Goal: Task Accomplishment & Management: Use online tool/utility

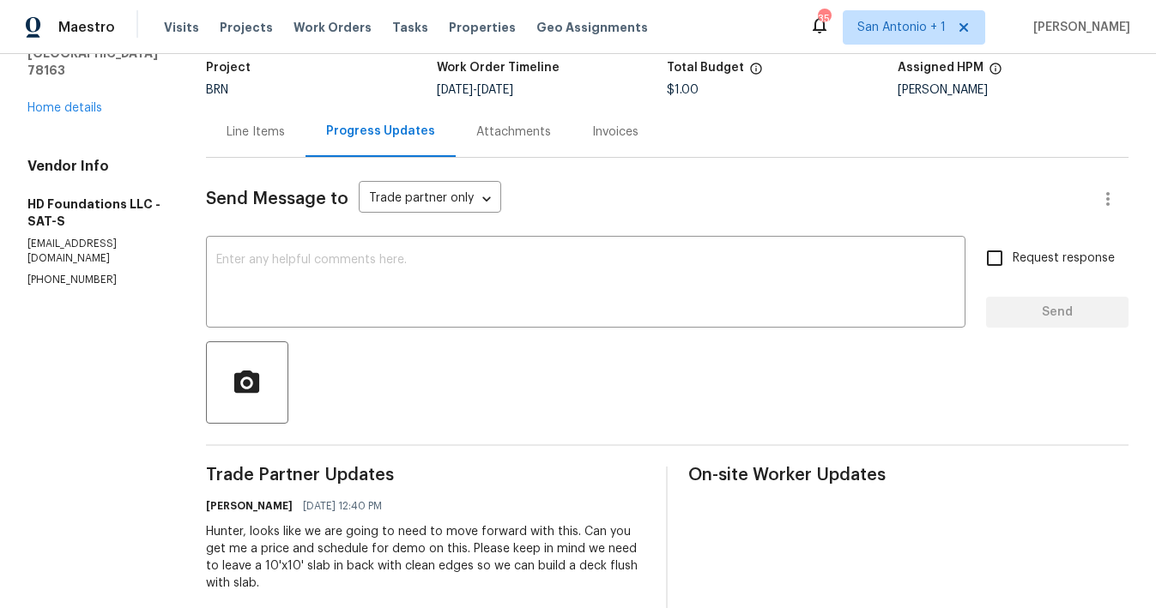
scroll to position [113, 0]
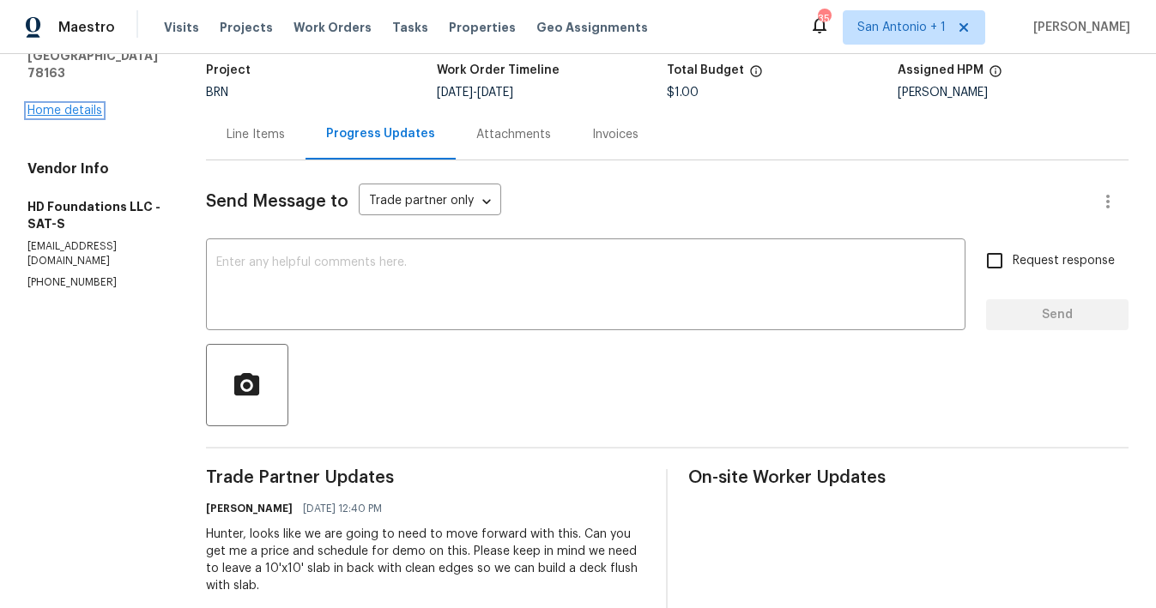
click at [75, 105] on link "Home details" at bounding box center [64, 111] width 75 height 12
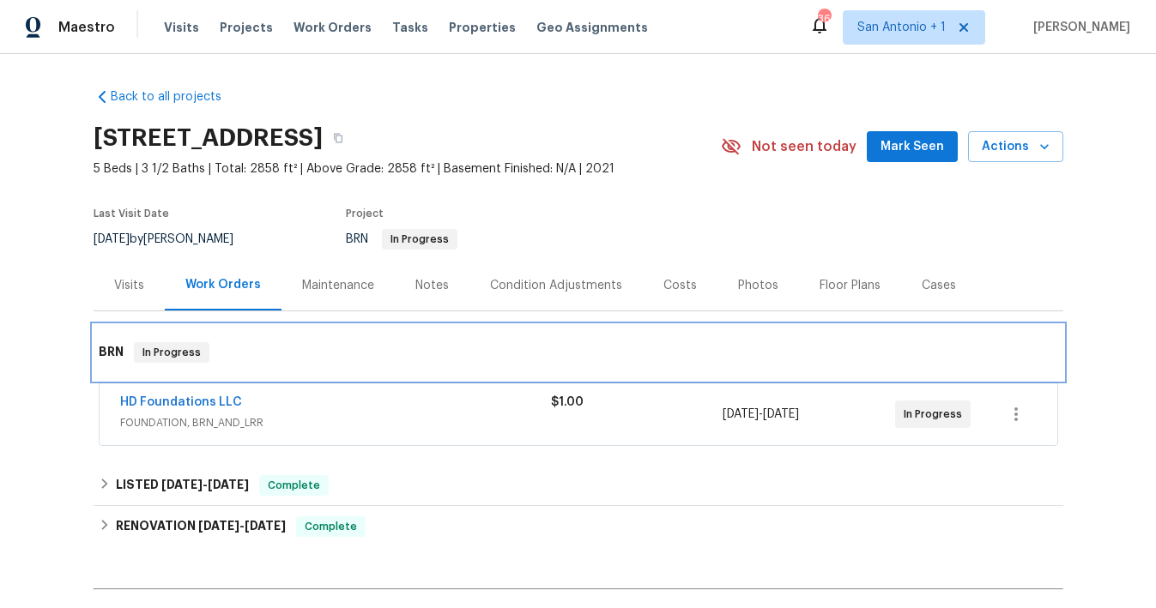
click at [947, 363] on div "BRN In Progress" at bounding box center [579, 352] width 970 height 55
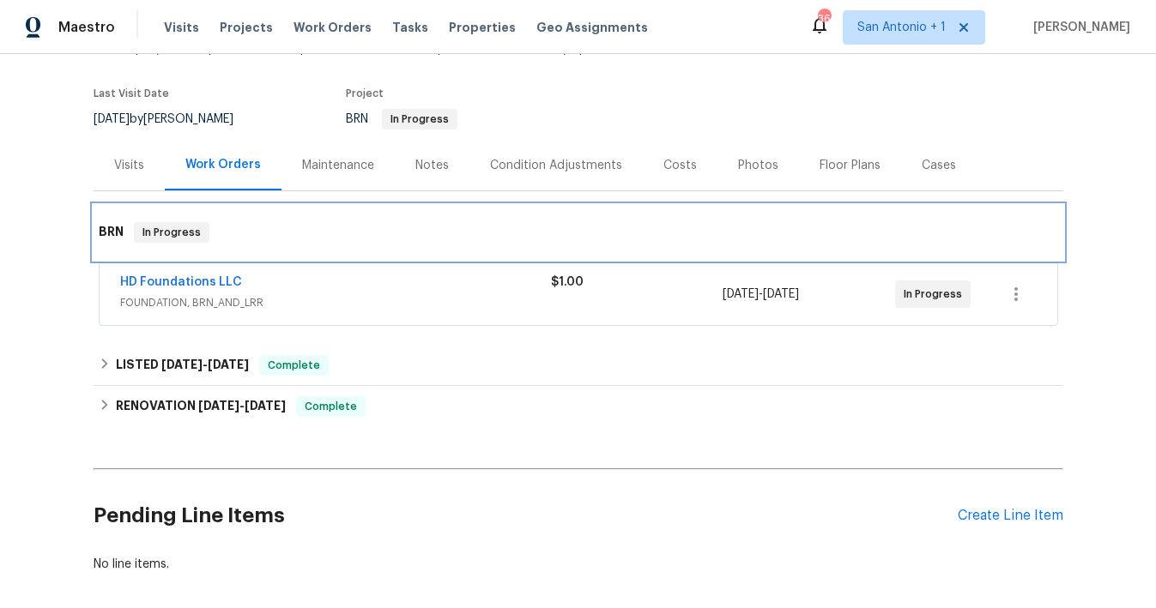
scroll to position [121, 0]
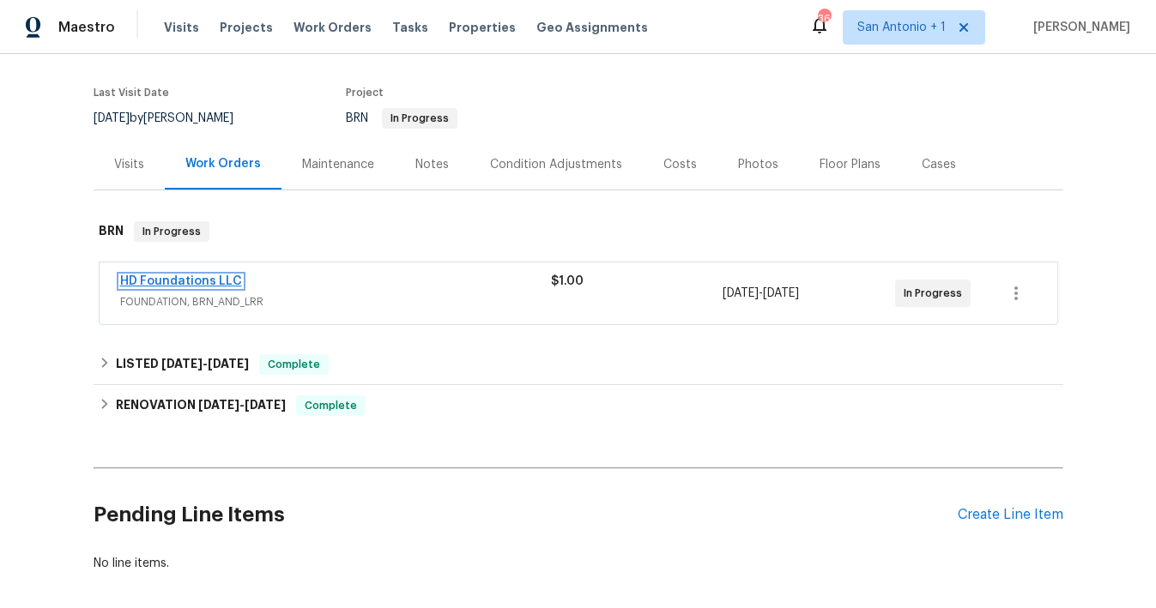
click at [183, 281] on link "HD Foundations LLC" at bounding box center [181, 281] width 122 height 12
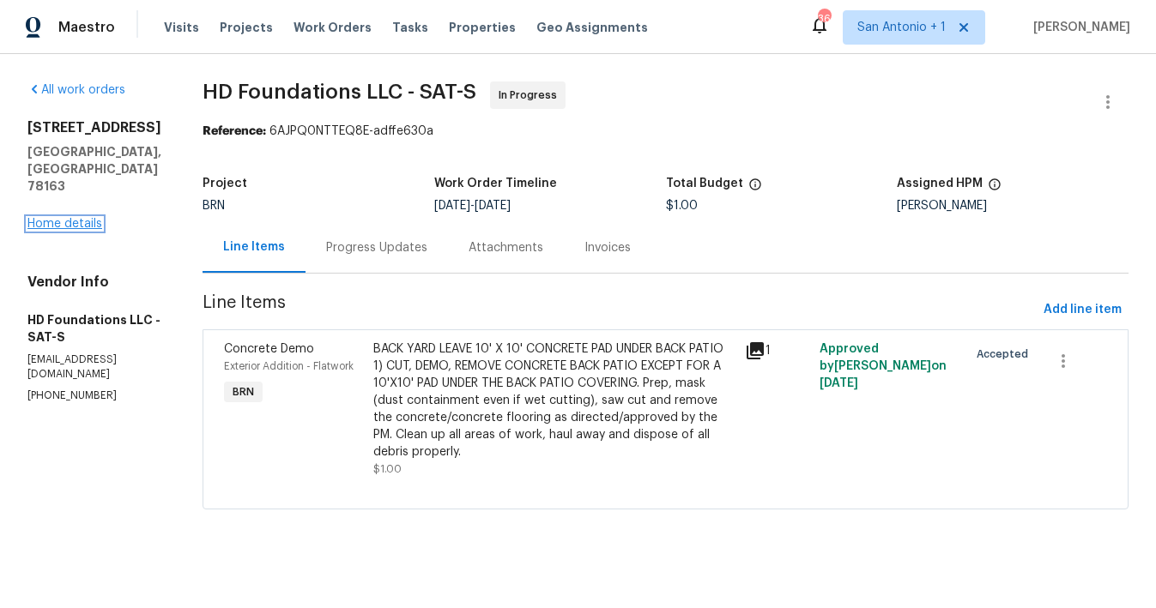
click at [82, 218] on link "Home details" at bounding box center [64, 224] width 75 height 12
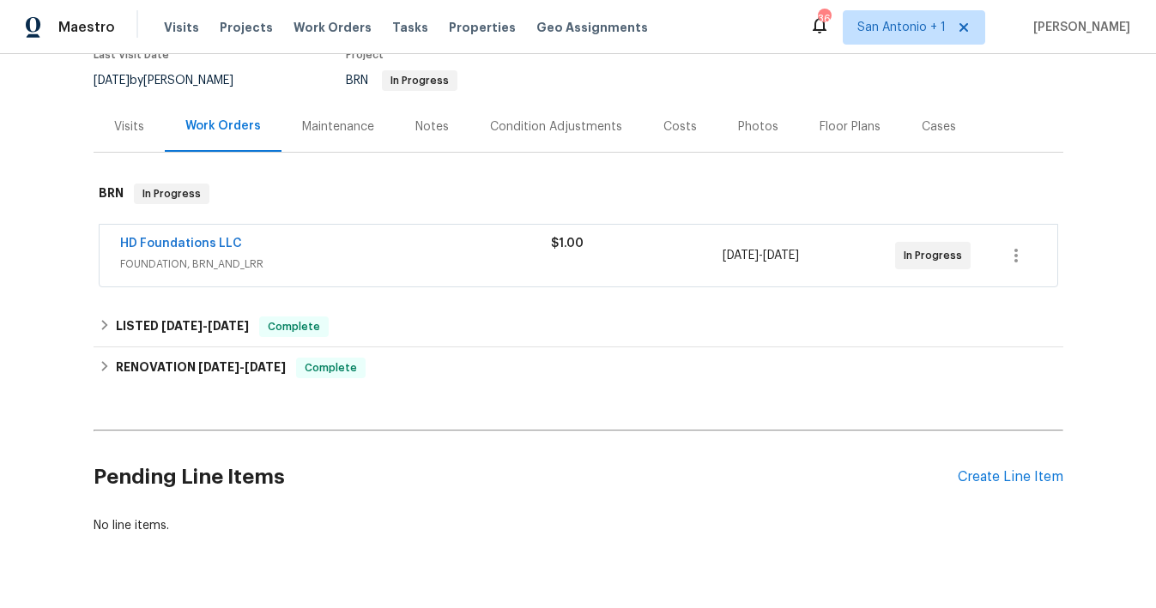
scroll to position [160, 0]
click at [990, 478] on div "Create Line Item" at bounding box center [1011, 476] width 106 height 16
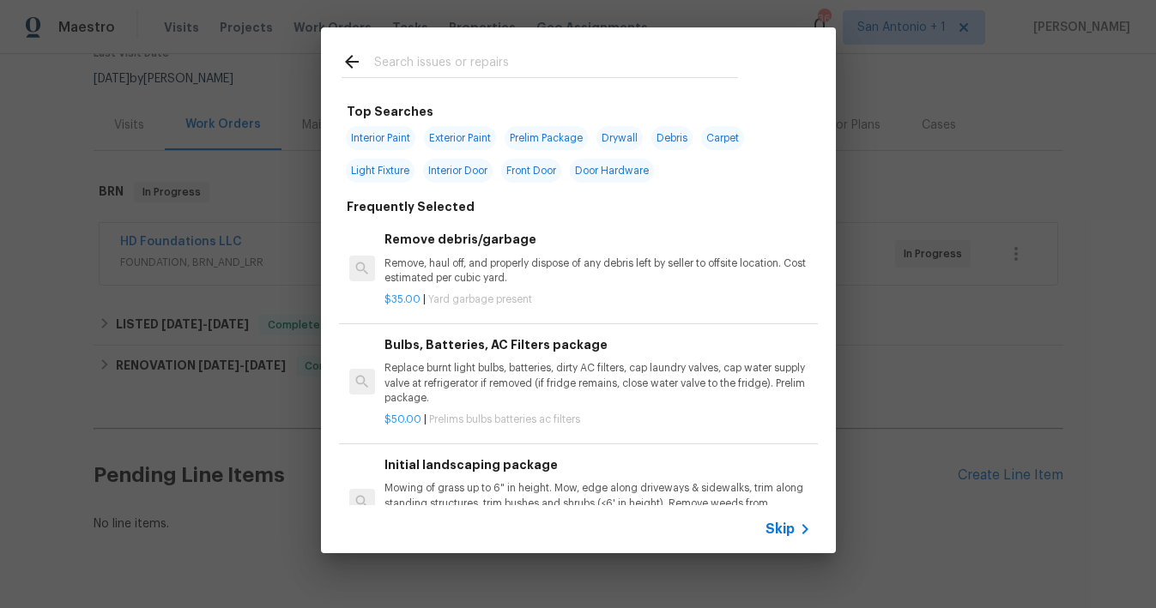
click at [451, 57] on input "text" at bounding box center [556, 64] width 364 height 26
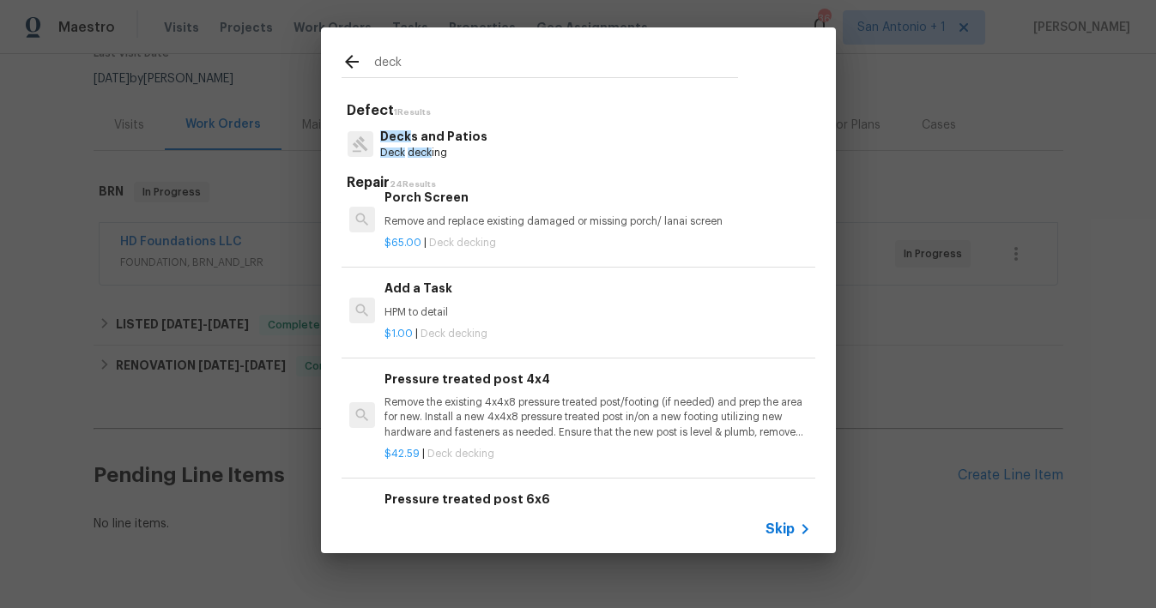
scroll to position [1709, 0]
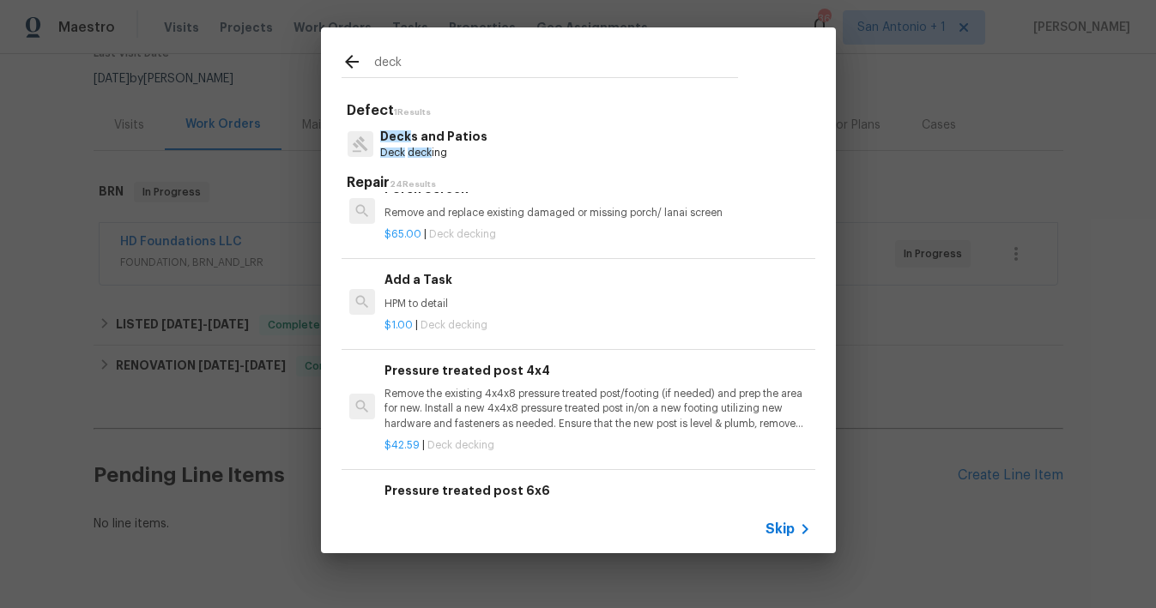
type input "deck"
click at [427, 298] on p "HPM to detail" at bounding box center [597, 304] width 426 height 15
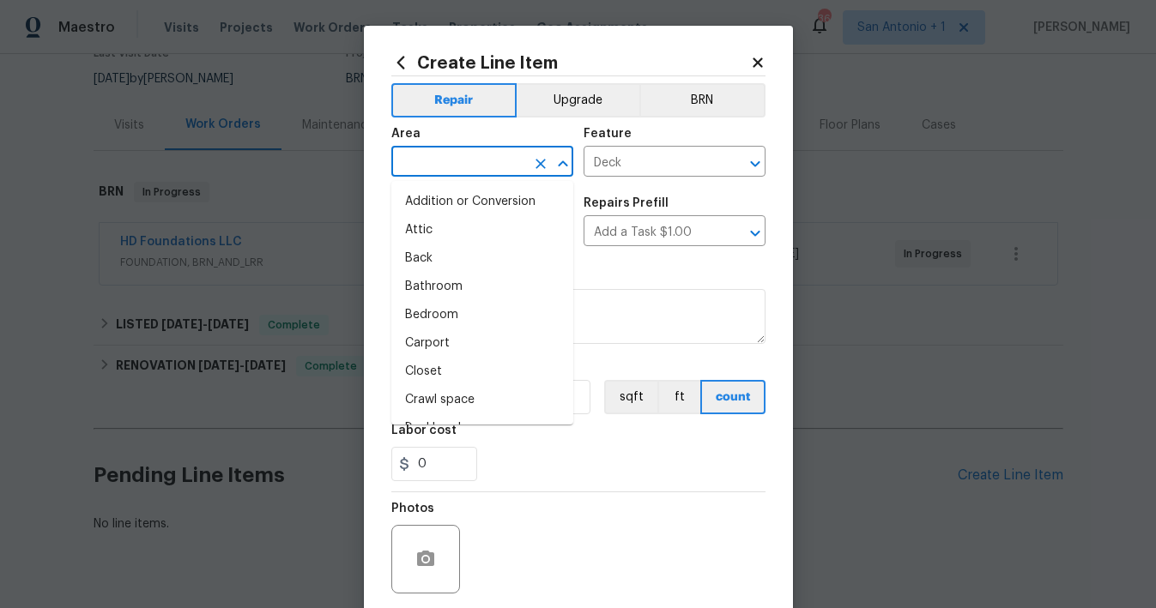
click at [470, 155] on input "text" at bounding box center [458, 163] width 134 height 27
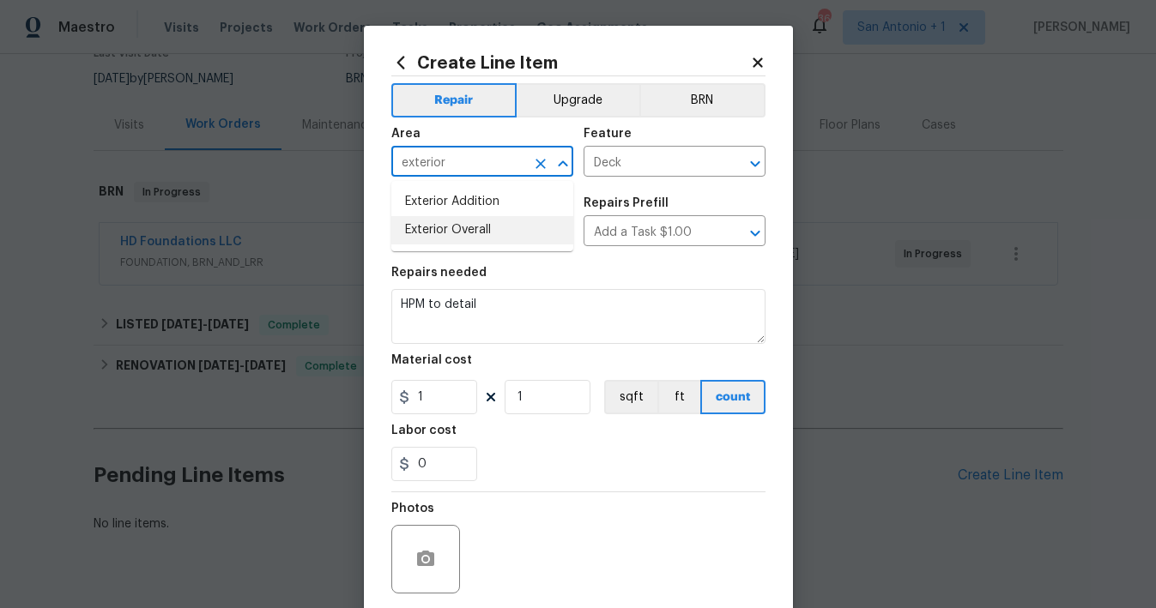
click at [471, 231] on li "Exterior Overall" at bounding box center [482, 230] width 182 height 28
type input "Exterior Overall"
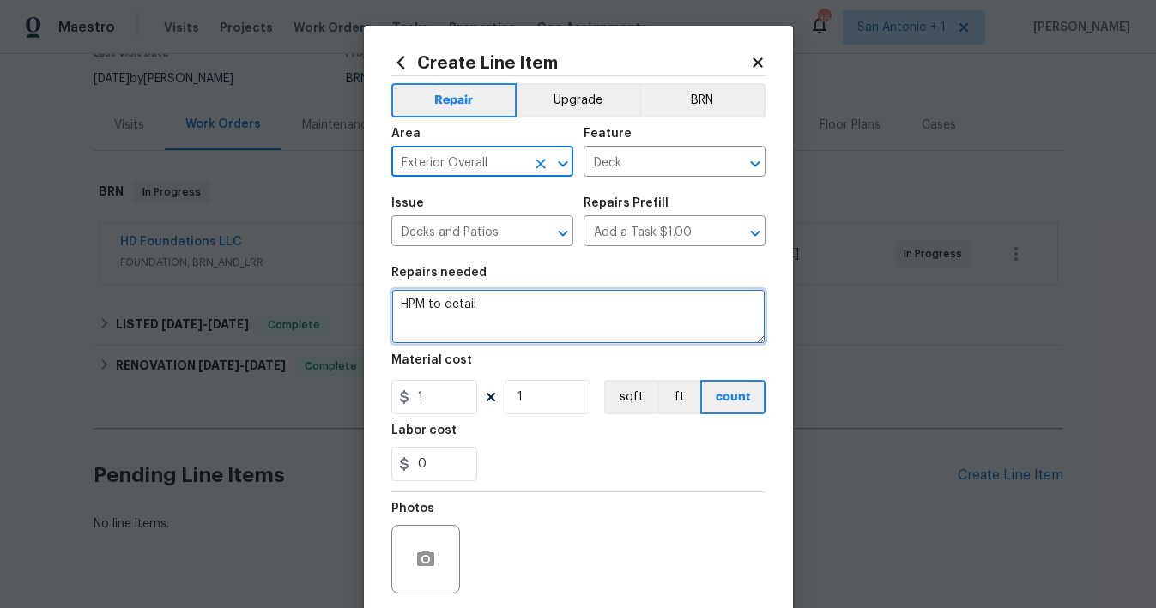
click at [496, 309] on textarea "HPM to detail" at bounding box center [578, 316] width 374 height 55
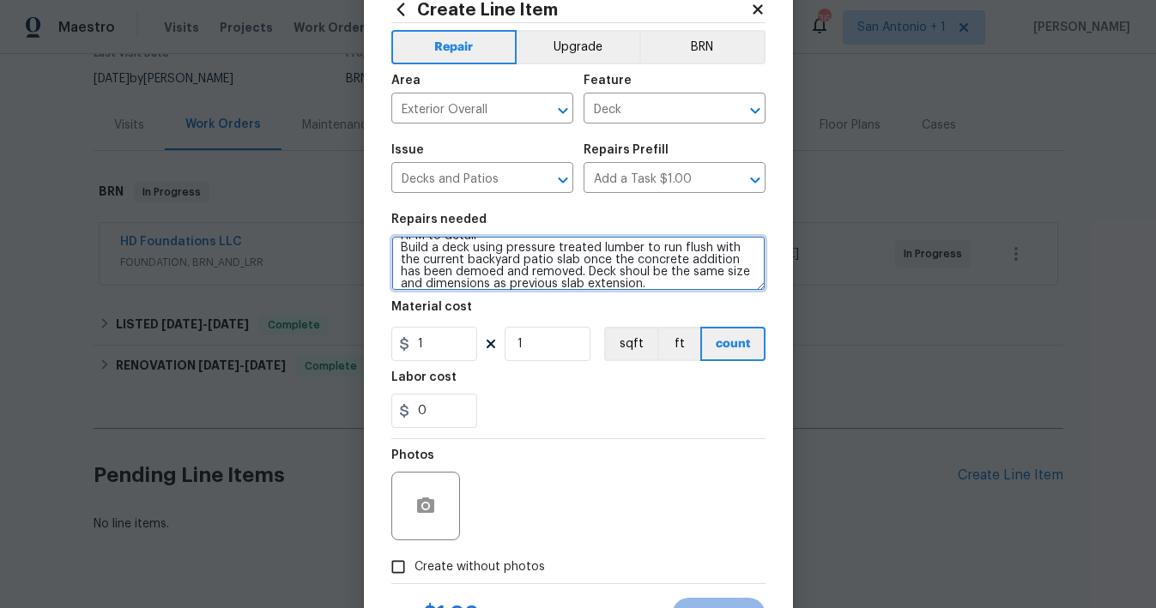
scroll to position [79, 0]
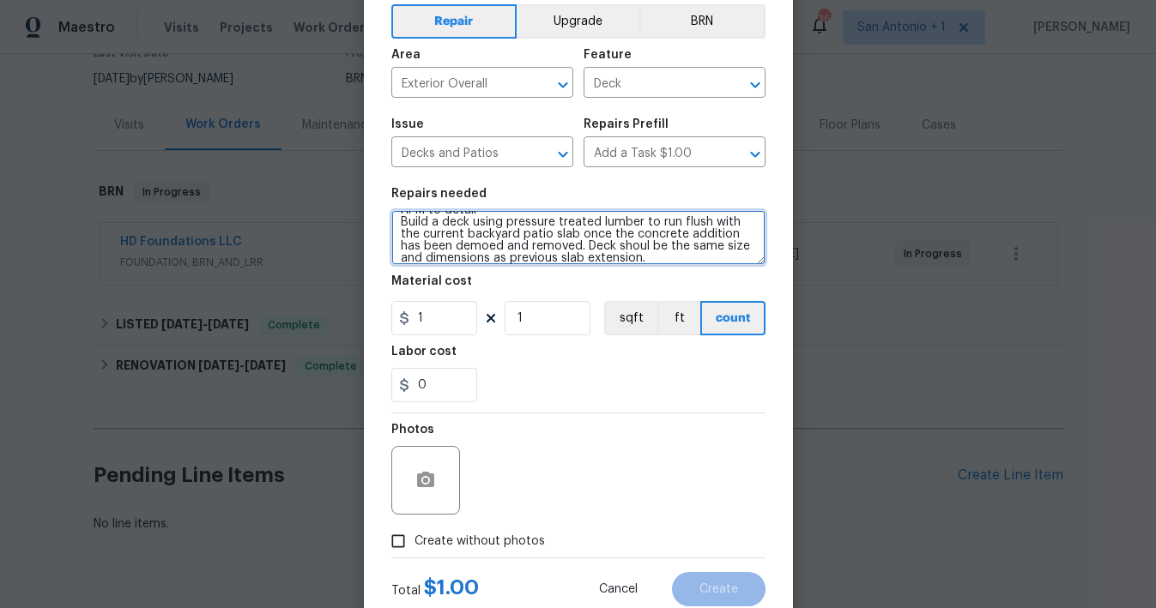
type textarea "HPM to detail Build a deck using pressure treated lumber to run flush with the …"
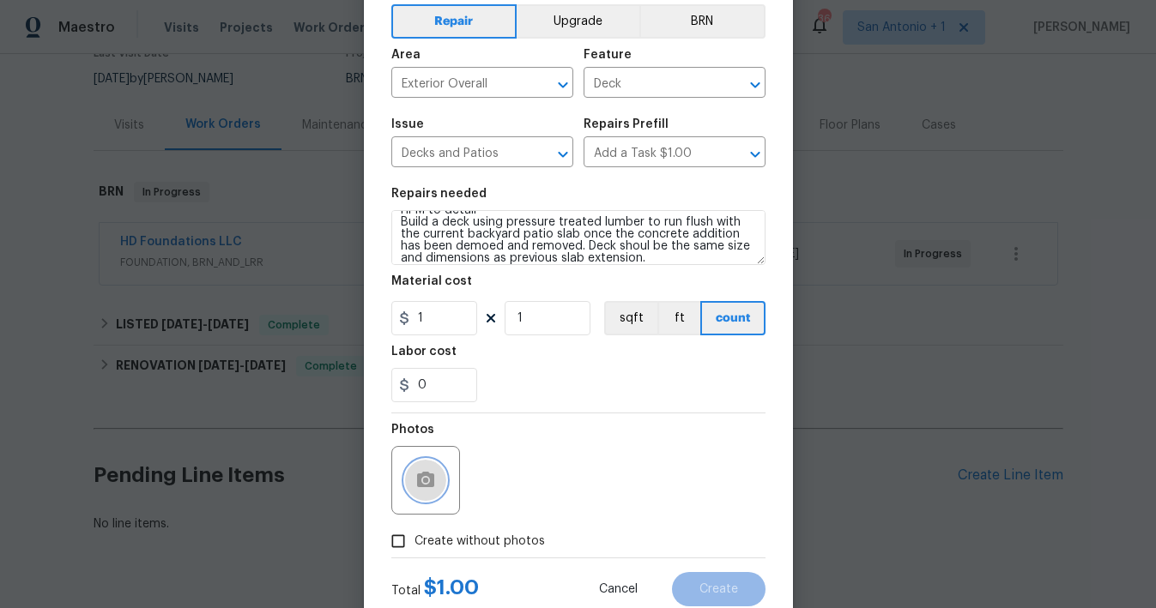
click at [427, 482] on icon "button" at bounding box center [425, 480] width 21 height 21
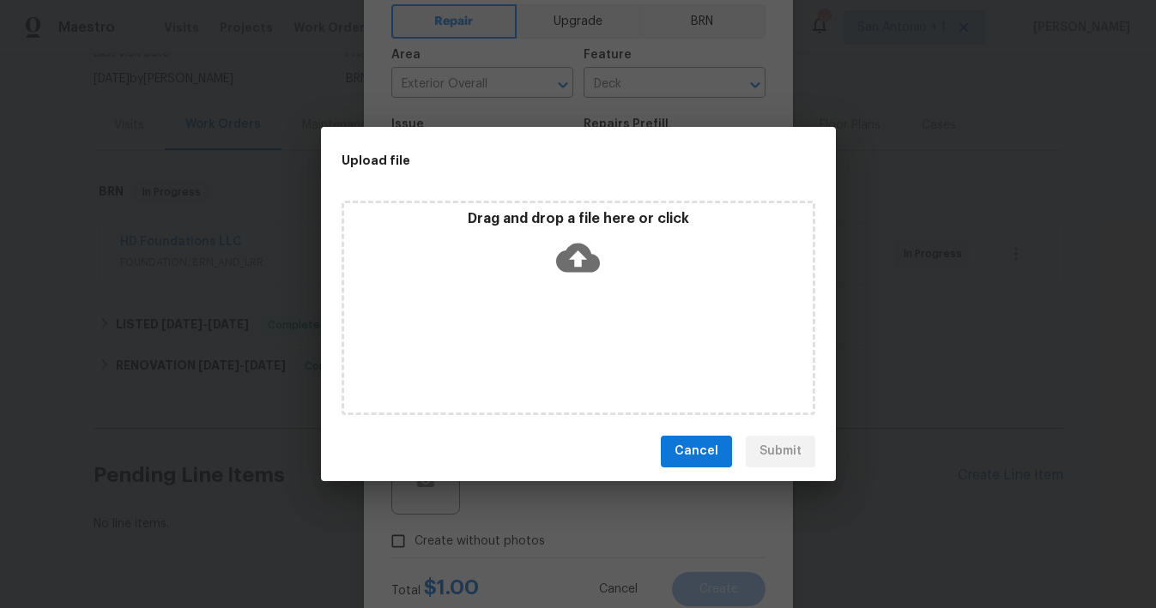
click at [583, 269] on icon at bounding box center [578, 257] width 44 height 29
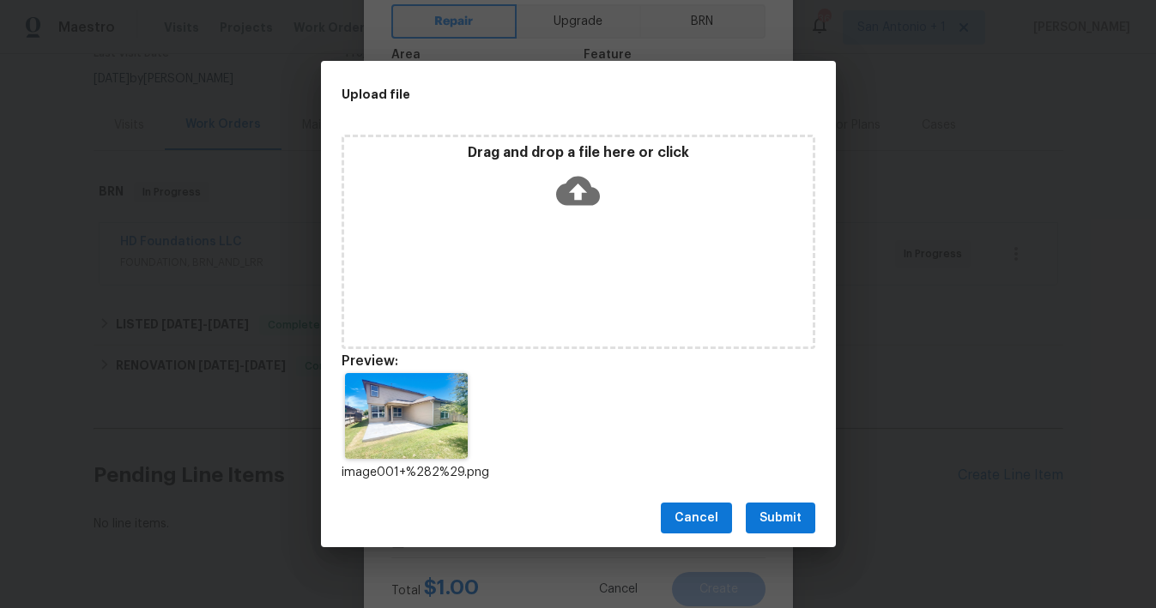
click at [785, 520] on span "Submit" at bounding box center [780, 518] width 42 height 21
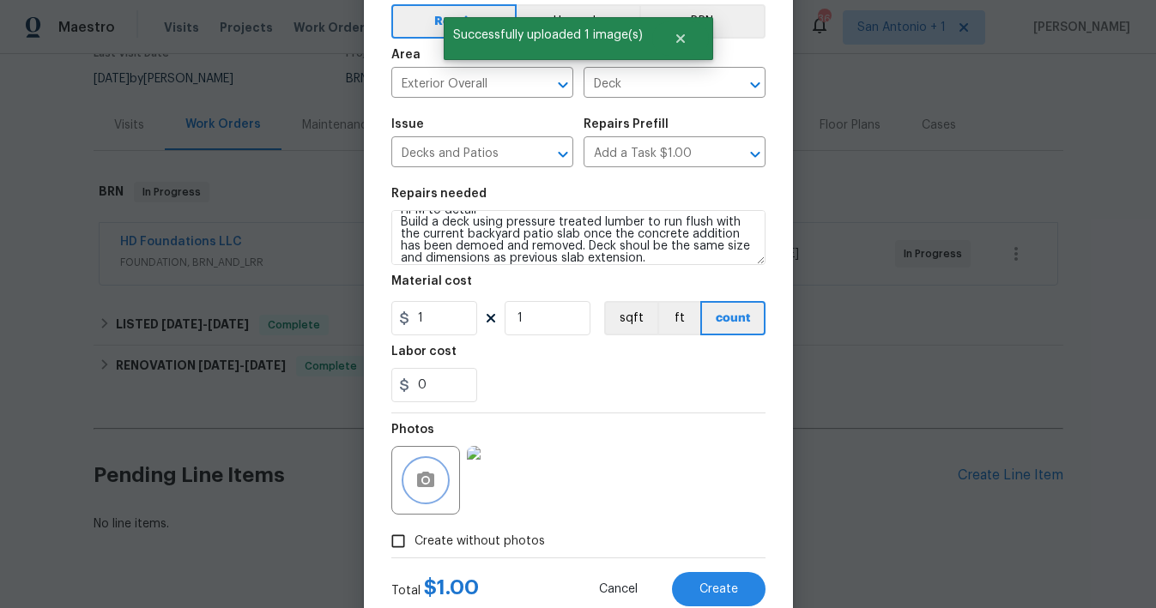
scroll to position [131, 0]
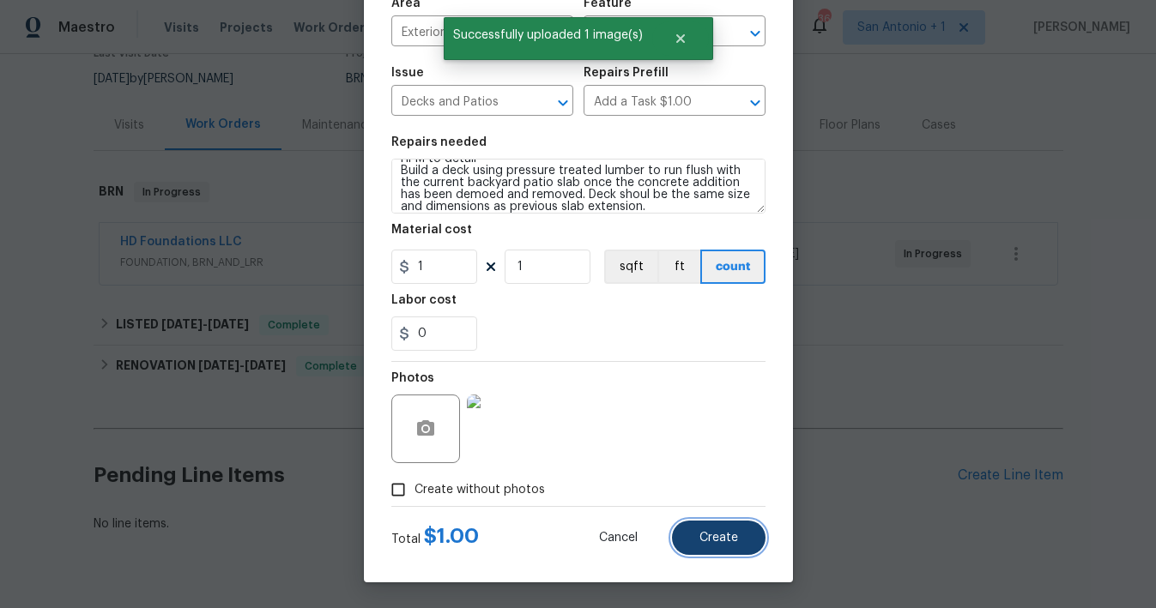
click at [713, 536] on span "Create" at bounding box center [718, 538] width 39 height 13
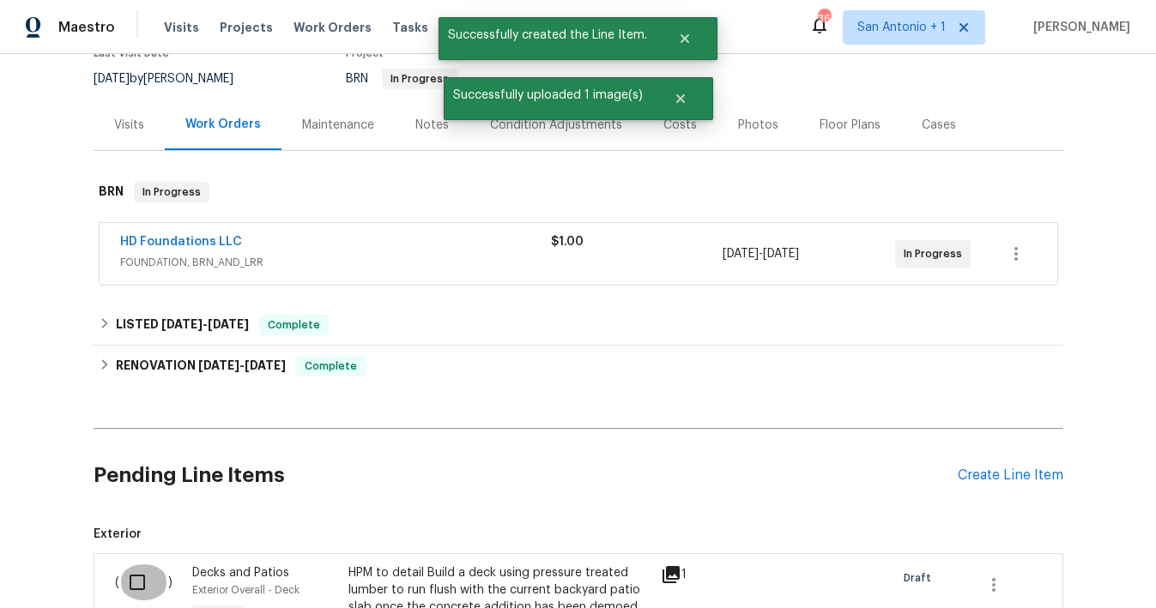
click at [136, 580] on input "checkbox" at bounding box center [143, 583] width 49 height 36
checkbox input "true"
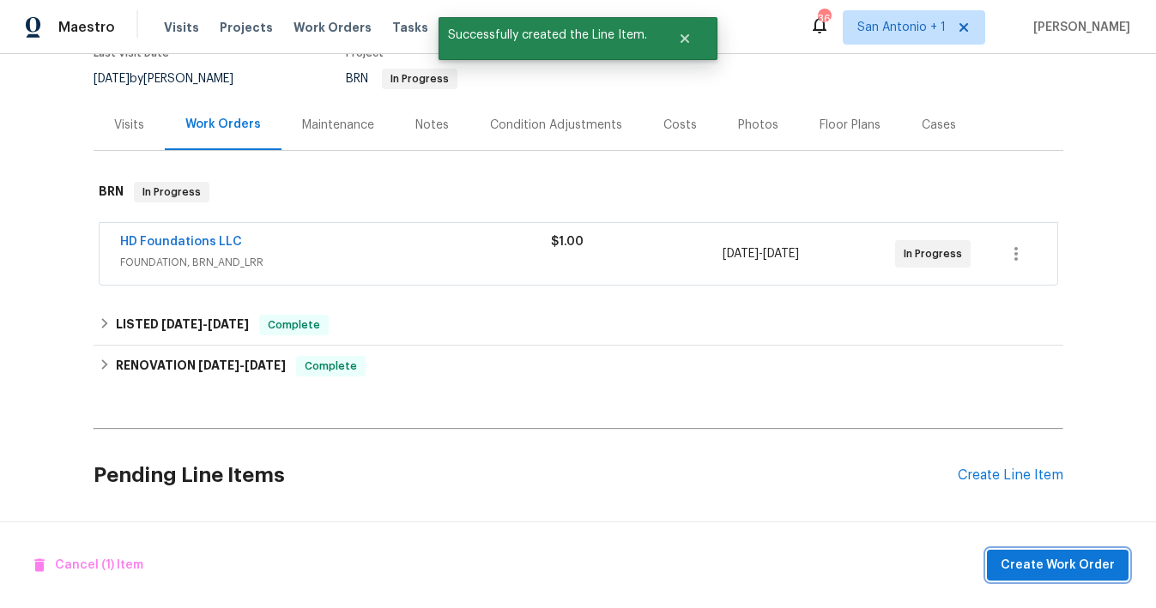
click at [1066, 564] on span "Create Work Order" at bounding box center [1058, 565] width 114 height 21
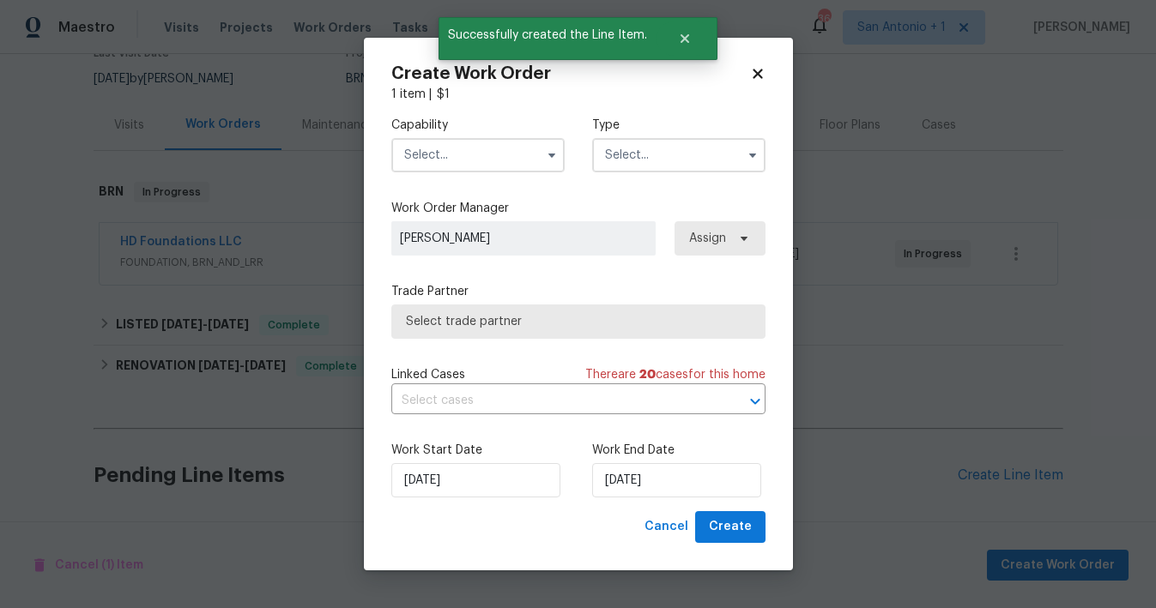
click at [476, 160] on input "text" at bounding box center [477, 155] width 173 height 34
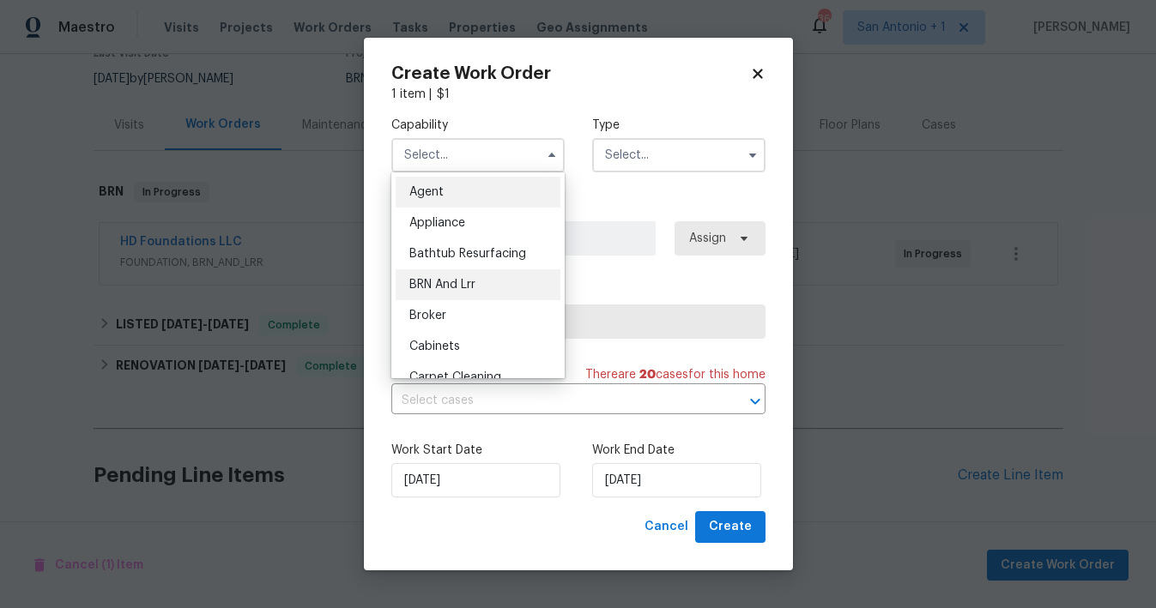
click at [460, 277] on div "BRN And Lrr" at bounding box center [478, 284] width 165 height 31
type input "BRN And Lrr"
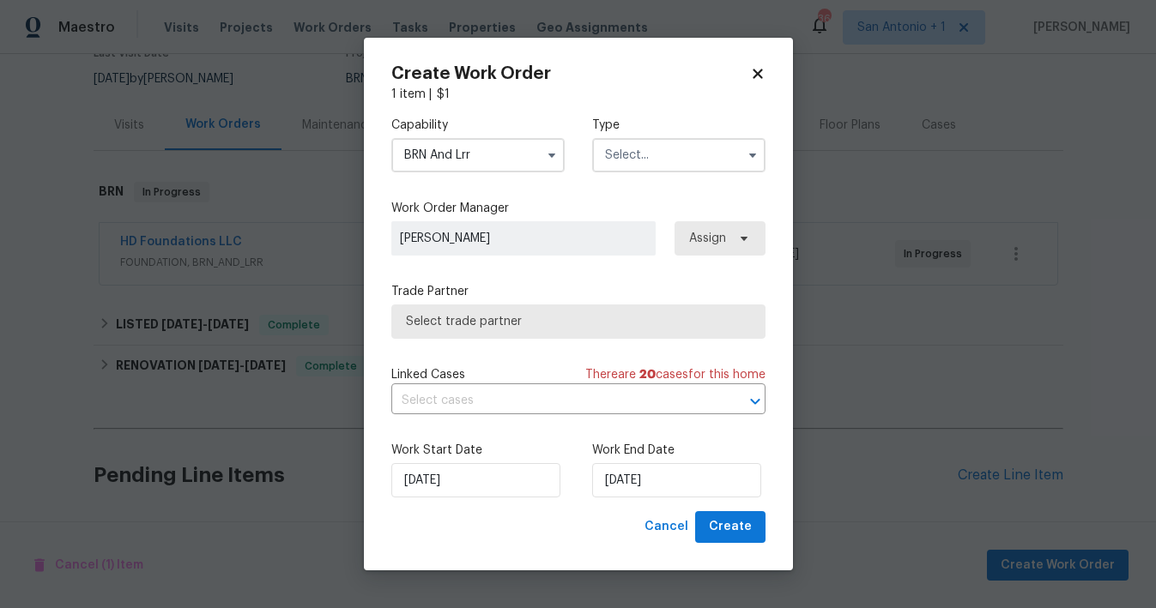
click at [655, 160] on input "text" at bounding box center [678, 155] width 173 height 34
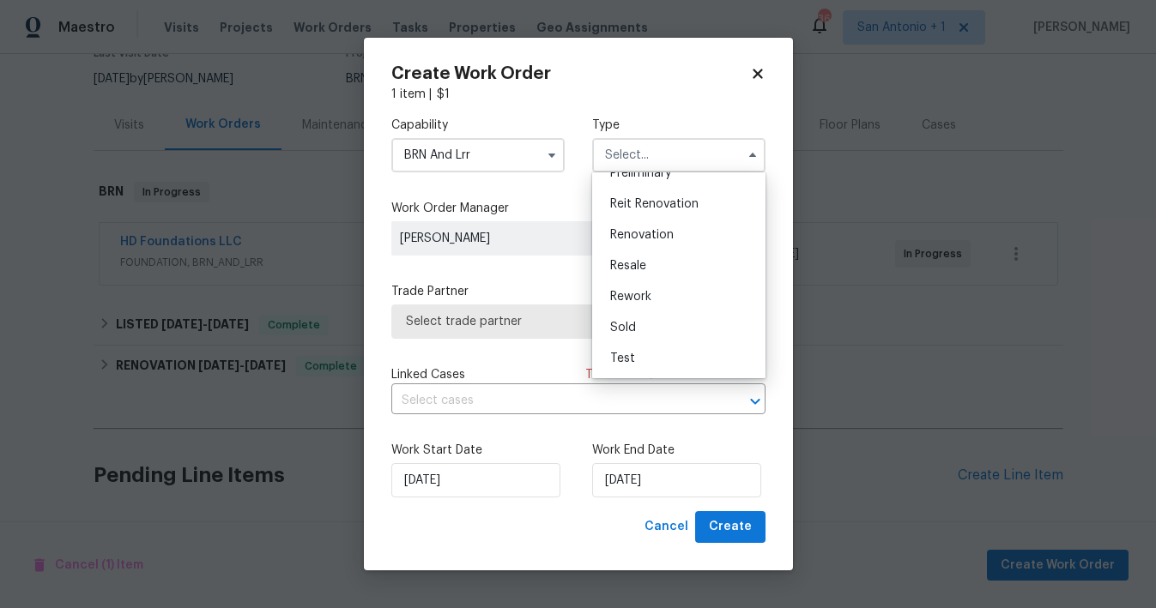
scroll to position [383, 0]
click at [632, 274] on span "Resale" at bounding box center [628, 273] width 36 height 12
type input "Resale"
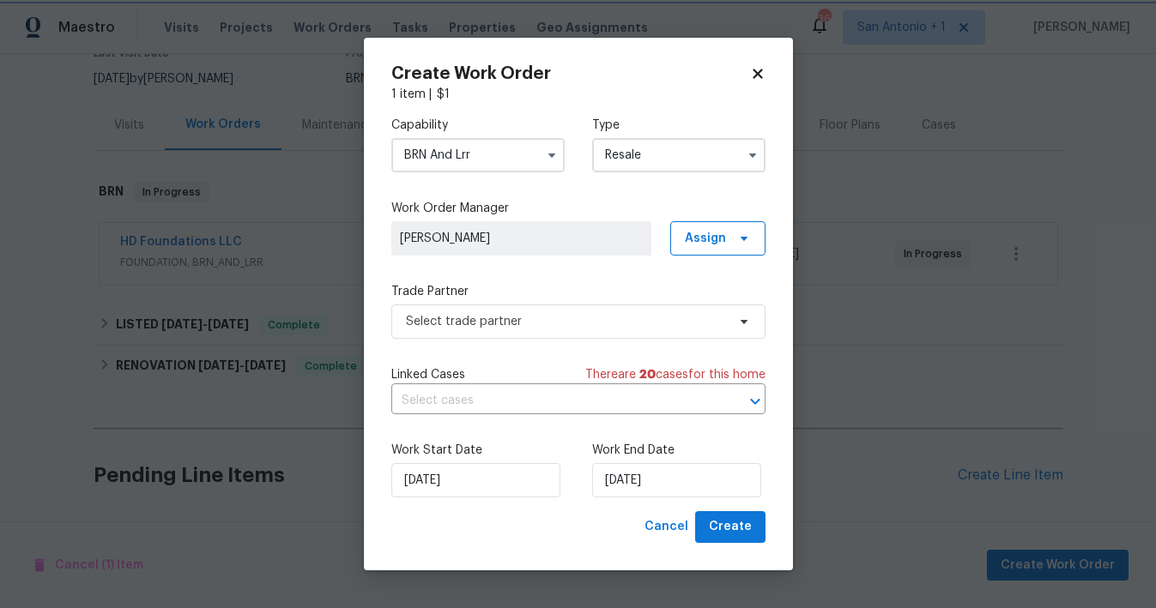
scroll to position [0, 0]
click at [460, 334] on span "Select trade partner" at bounding box center [578, 322] width 374 height 34
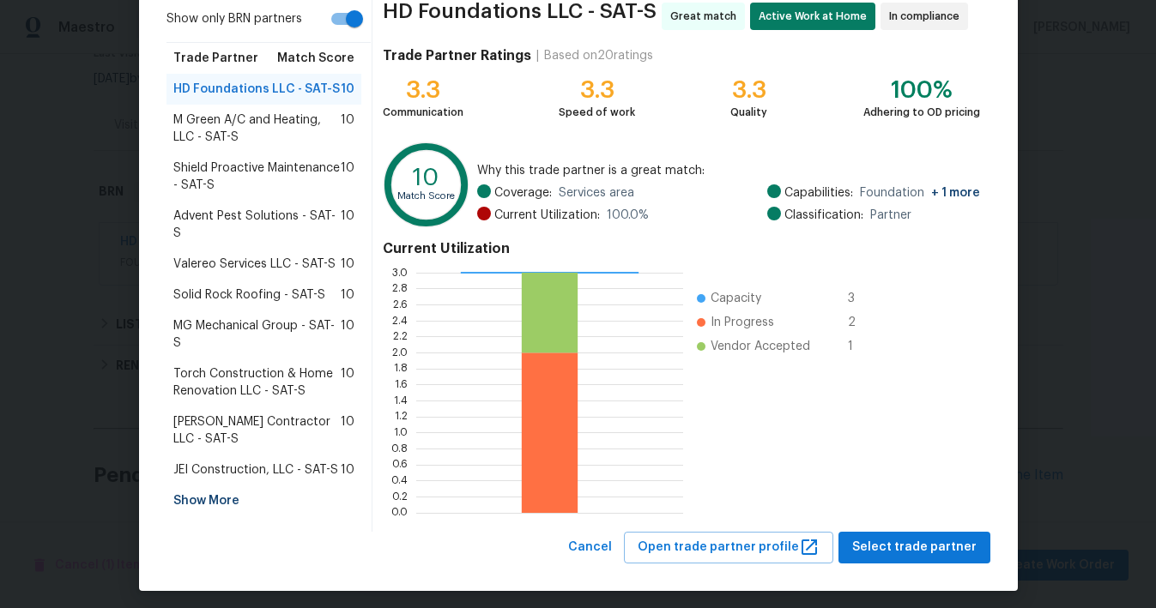
scroll to position [148, 0]
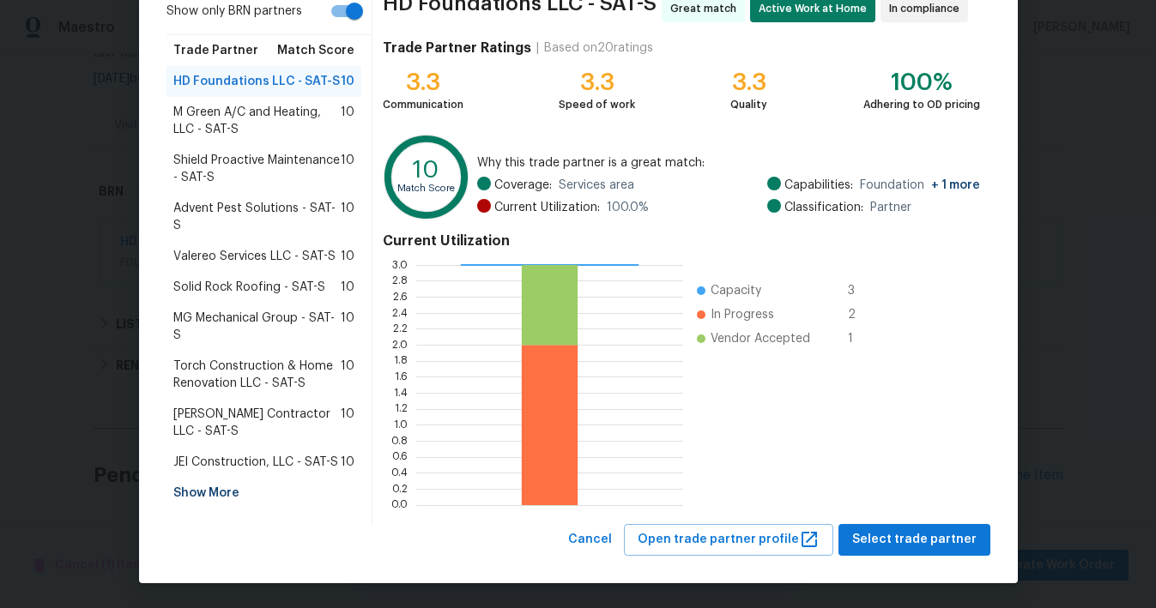
click at [280, 406] on span "[PERSON_NAME] Contractor LLC - SAT-S" at bounding box center [257, 423] width 168 height 34
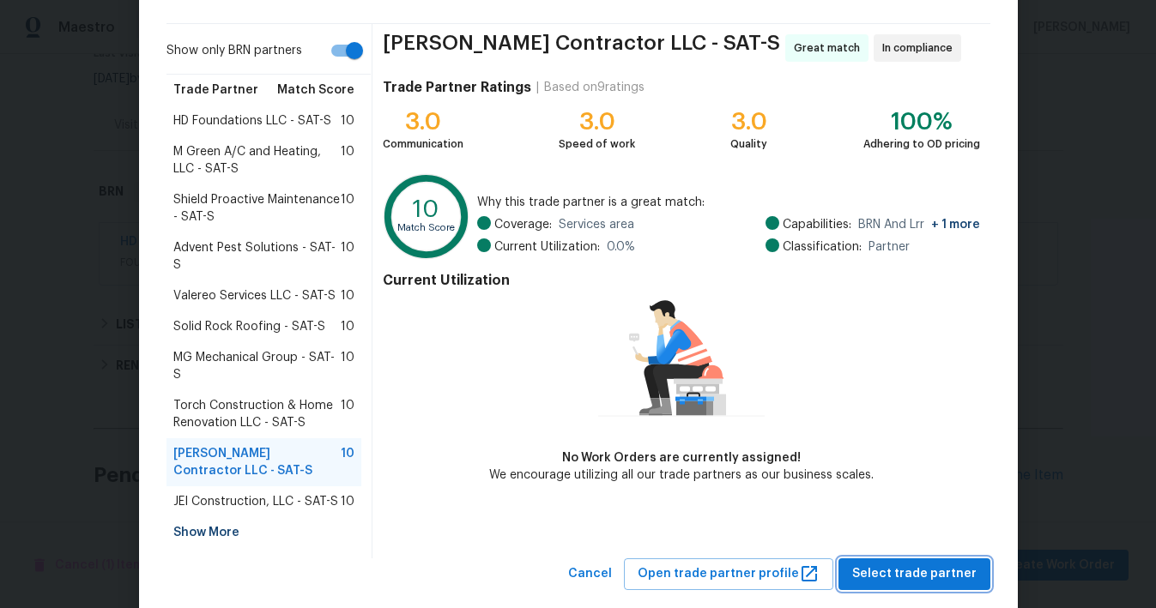
click at [910, 564] on span "Select trade partner" at bounding box center [914, 574] width 124 height 21
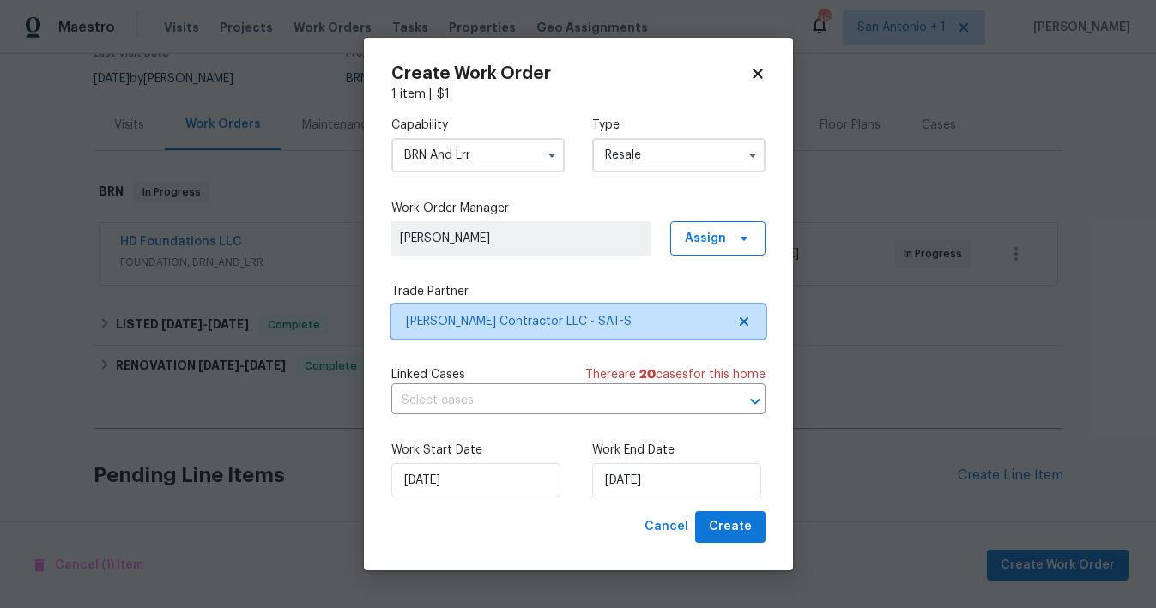
scroll to position [0, 0]
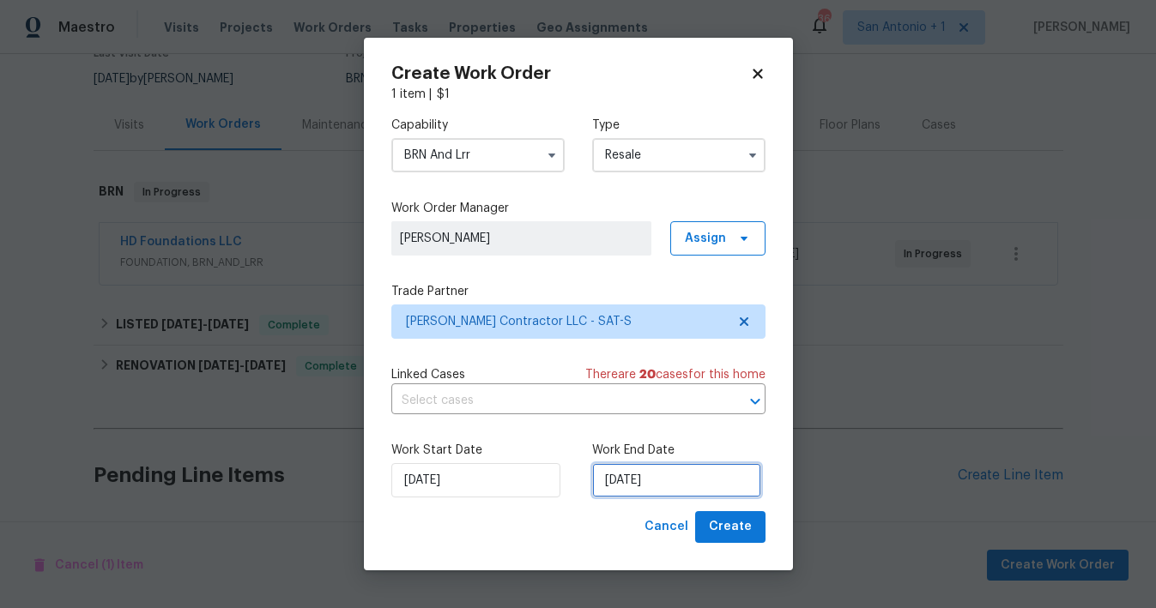
click at [656, 481] on input "[DATE]" at bounding box center [676, 480] width 169 height 34
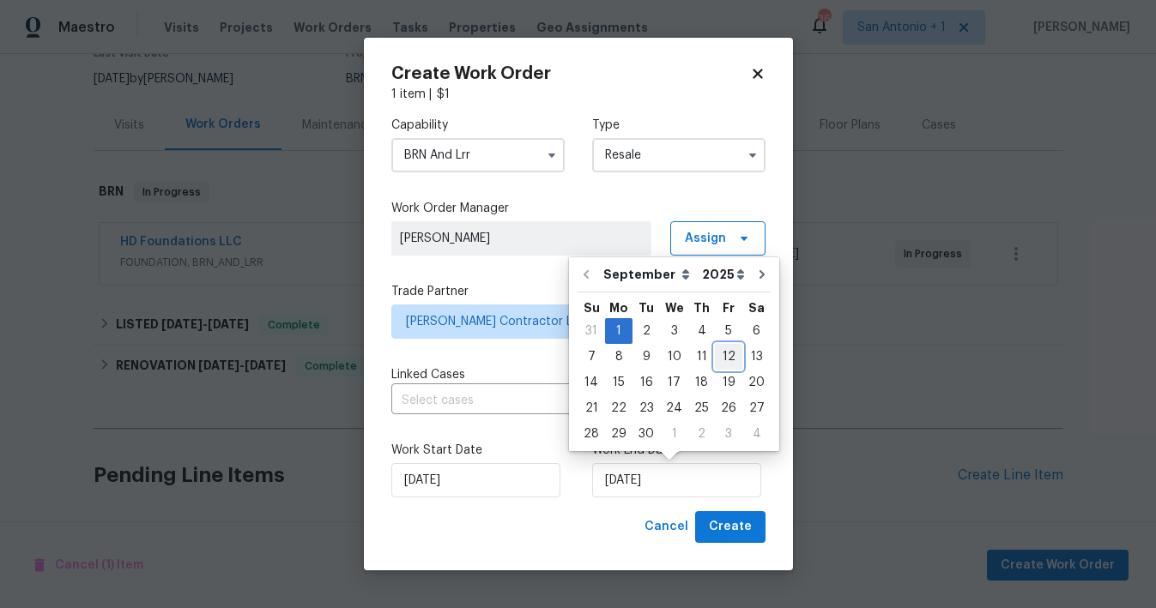
click at [720, 360] on div "12" at bounding box center [728, 357] width 27 height 24
type input "[DATE]"
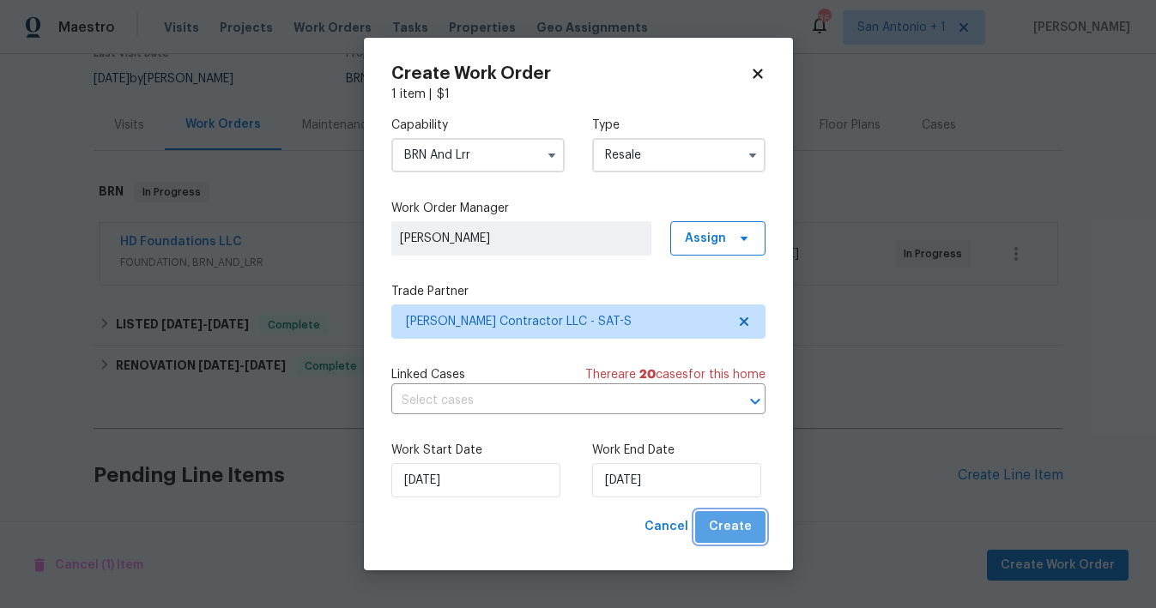
click at [733, 523] on span "Create" at bounding box center [730, 527] width 43 height 21
checkbox input "false"
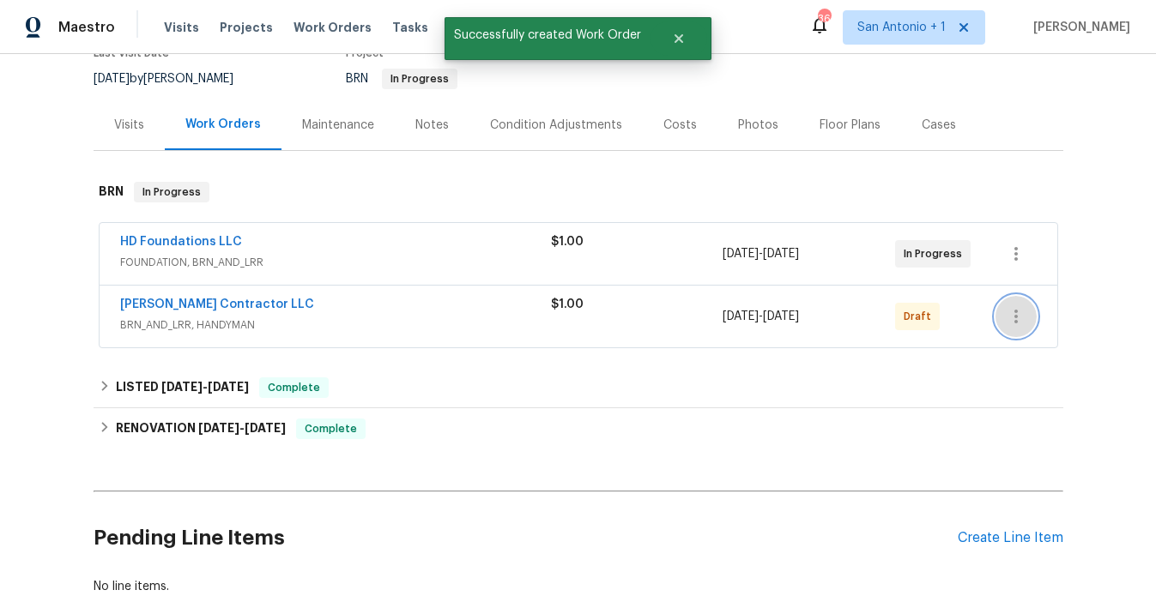
click at [1016, 313] on icon "button" at bounding box center [1016, 316] width 21 height 21
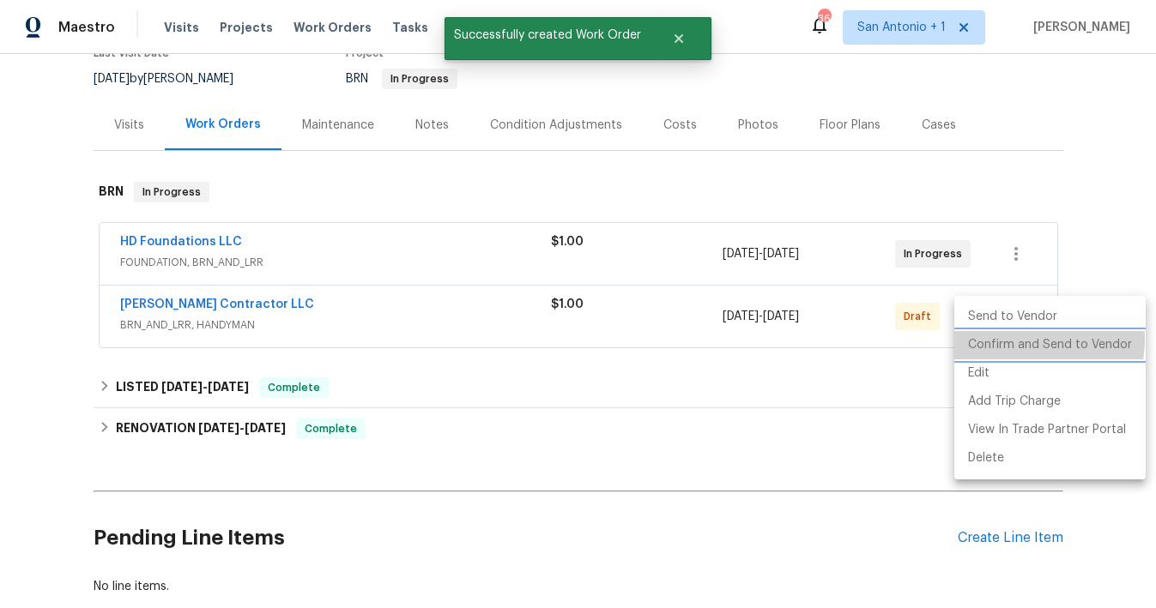
click at [1017, 340] on li "Confirm and Send to Vendor" at bounding box center [1049, 345] width 191 height 28
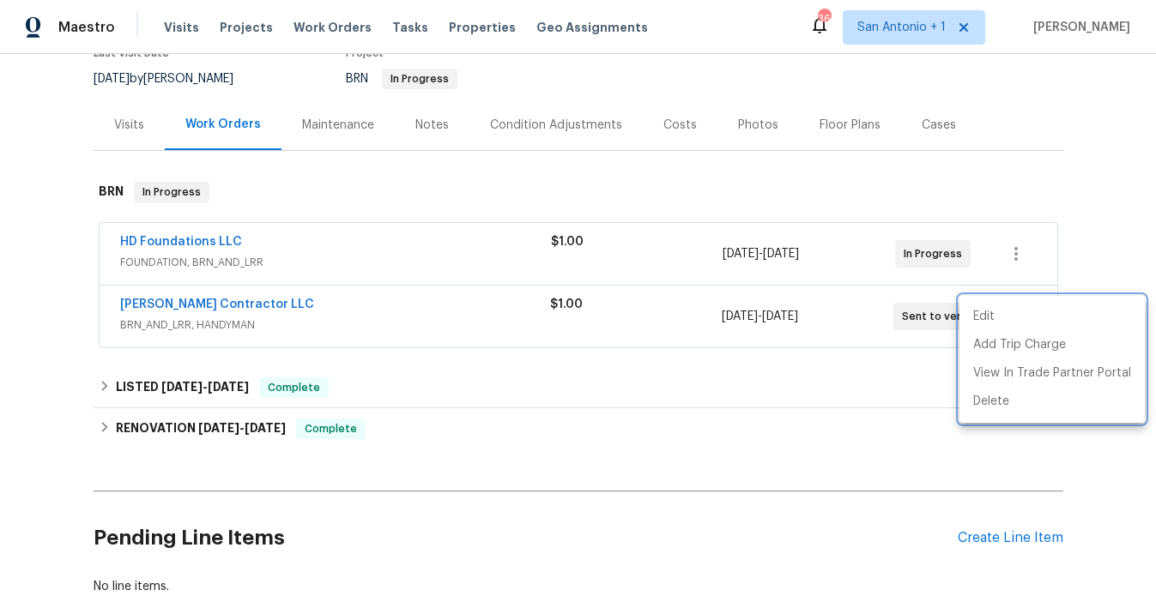
click at [445, 178] on div at bounding box center [578, 304] width 1156 height 608
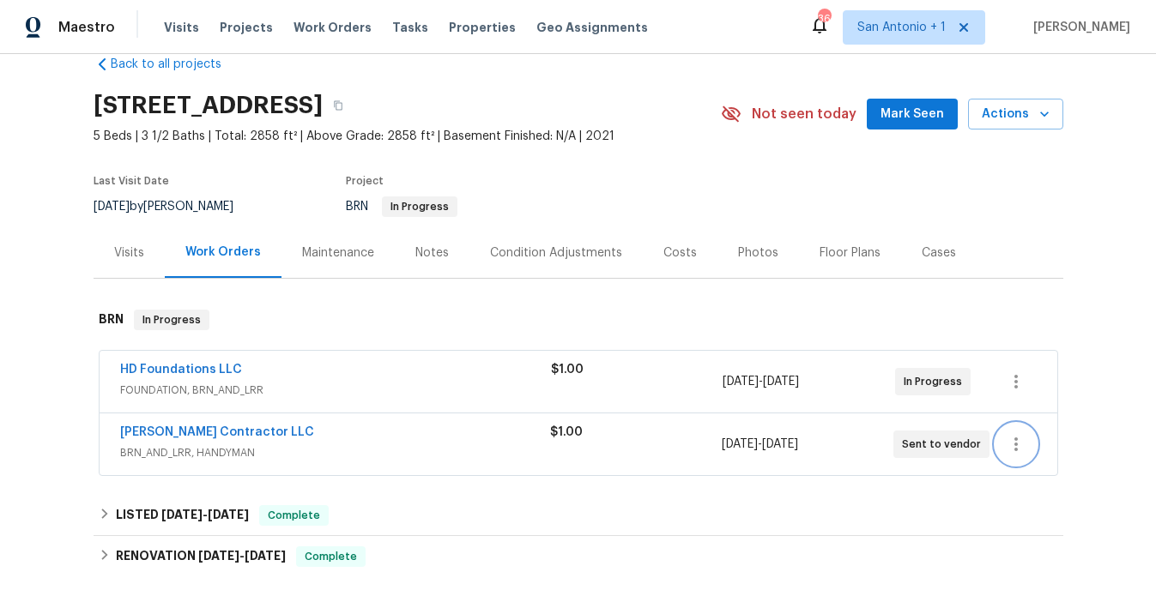
scroll to position [18, 0]
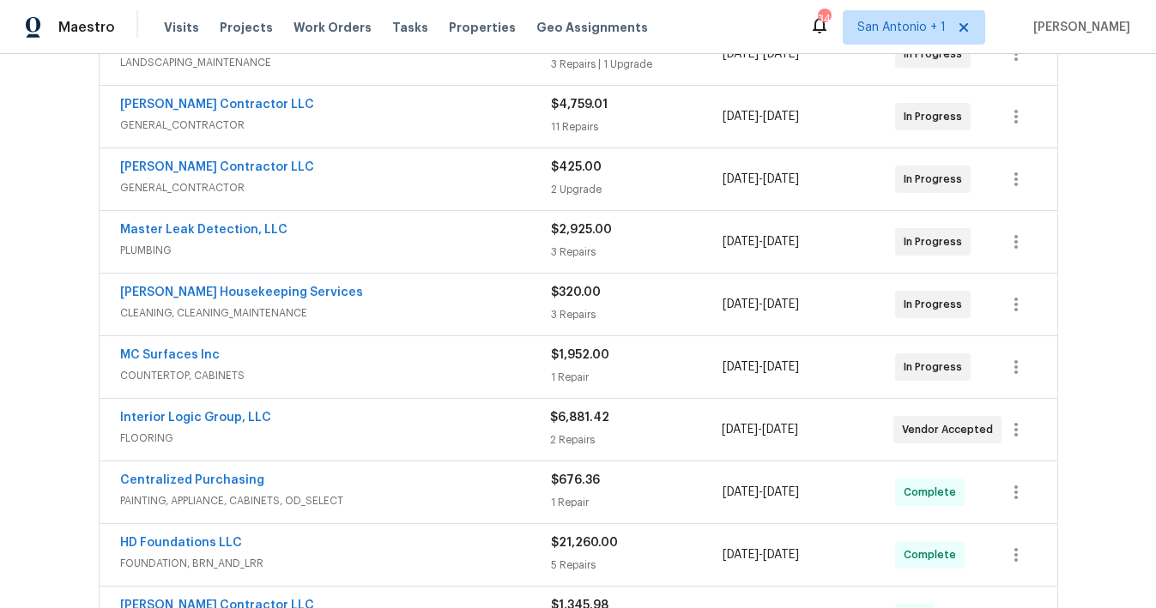
scroll to position [464, 0]
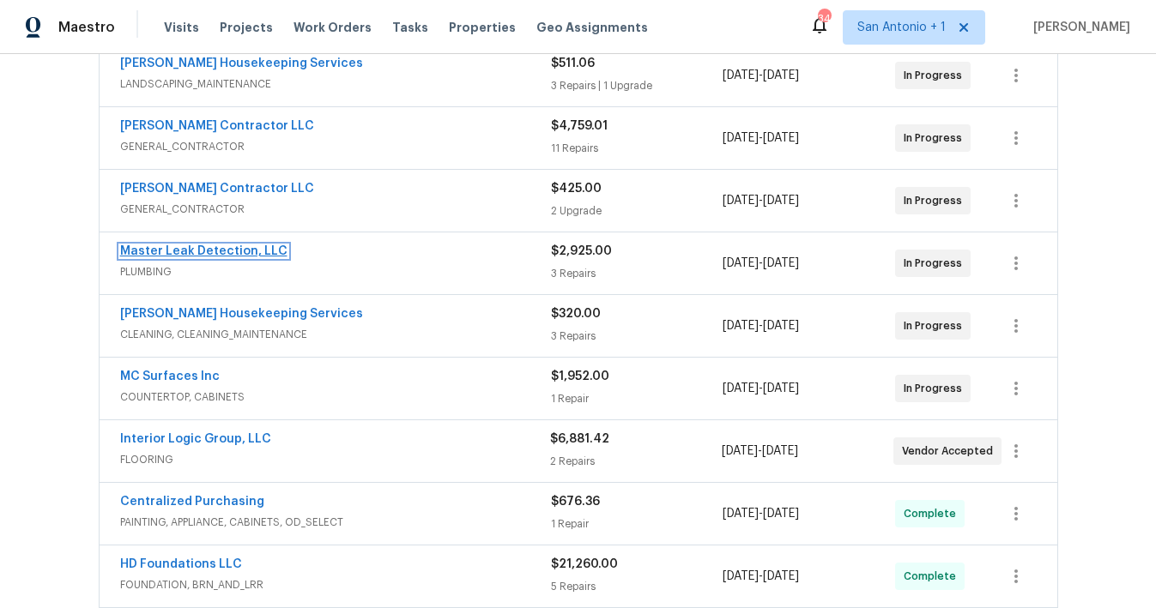
click at [209, 251] on link "Master Leak Detection, LLC" at bounding box center [203, 251] width 167 height 12
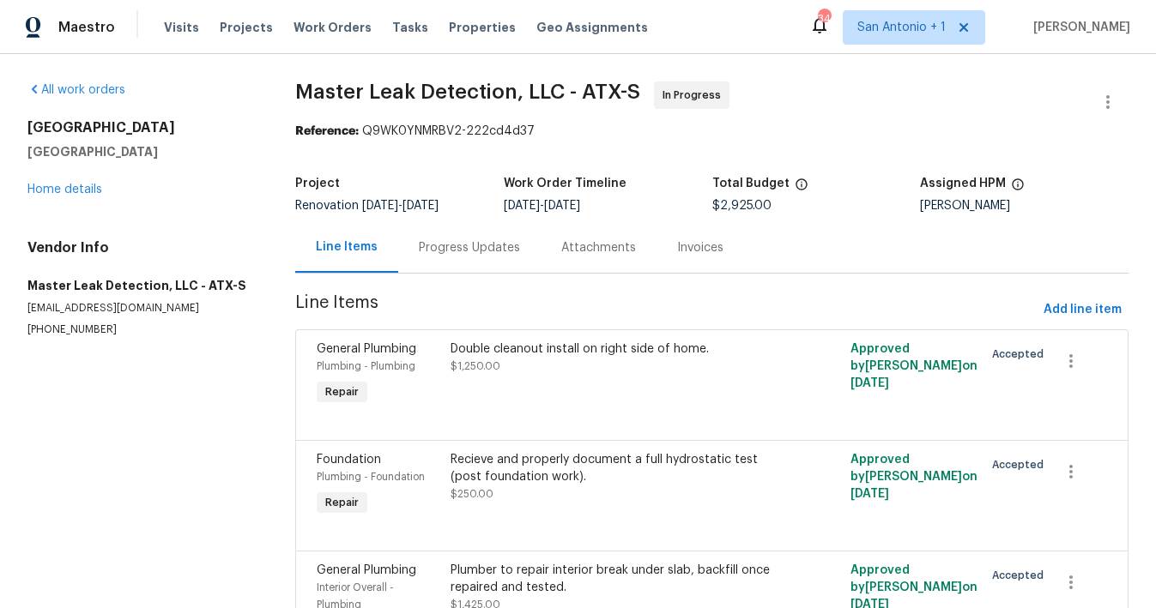
click at [466, 255] on div "Progress Updates" at bounding box center [469, 247] width 101 height 17
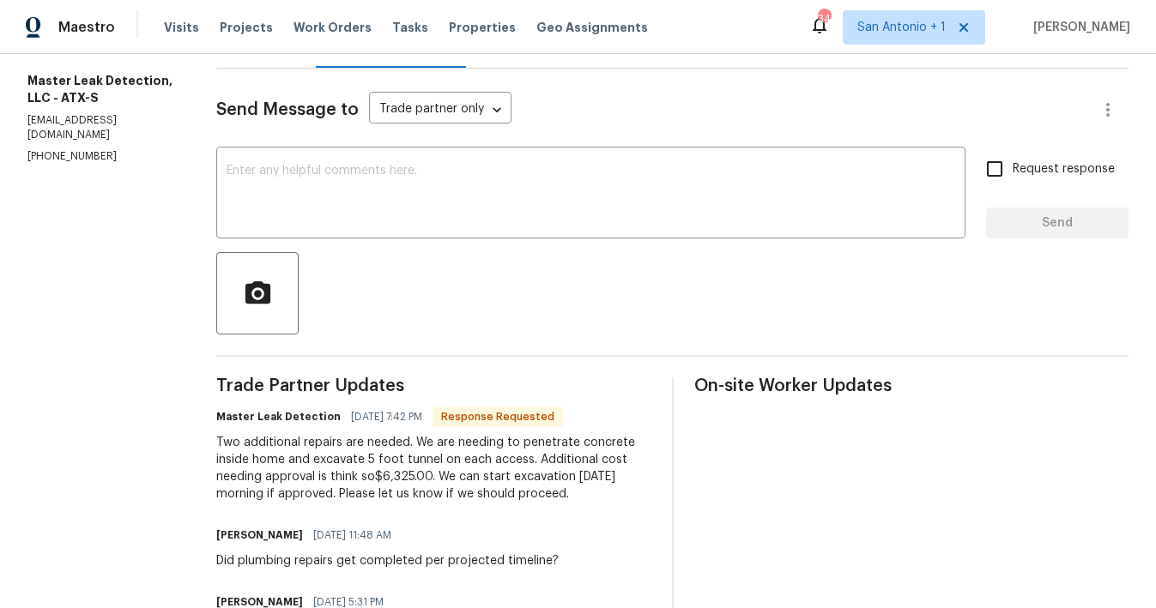
scroll to position [201, 0]
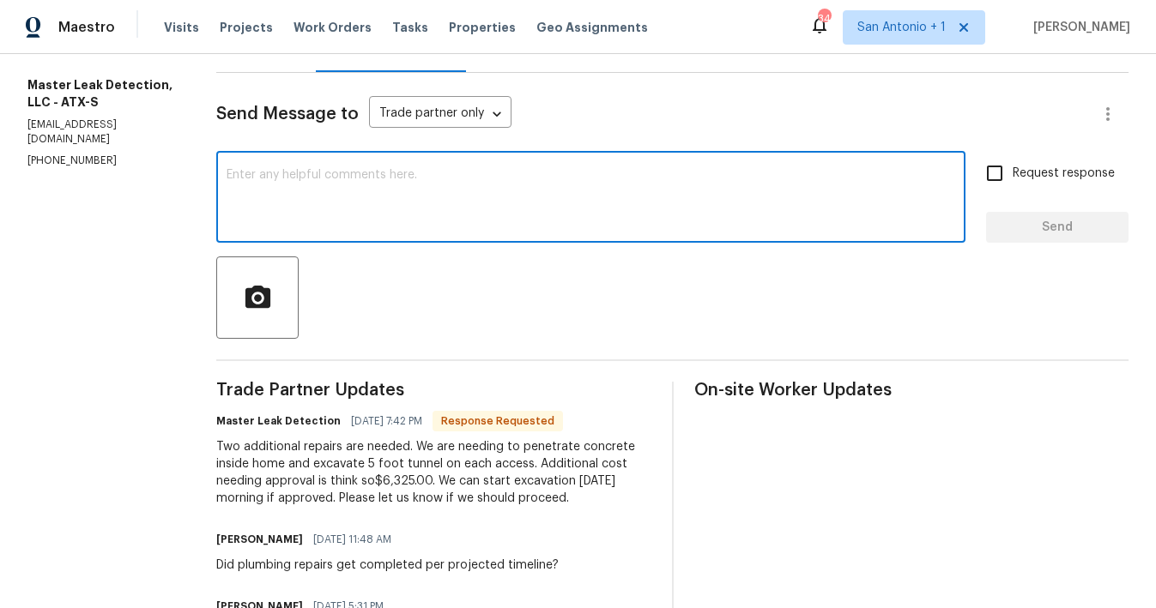
click at [440, 182] on textarea at bounding box center [591, 199] width 729 height 60
click at [370, 179] on textarea at bounding box center [591, 199] width 729 height 60
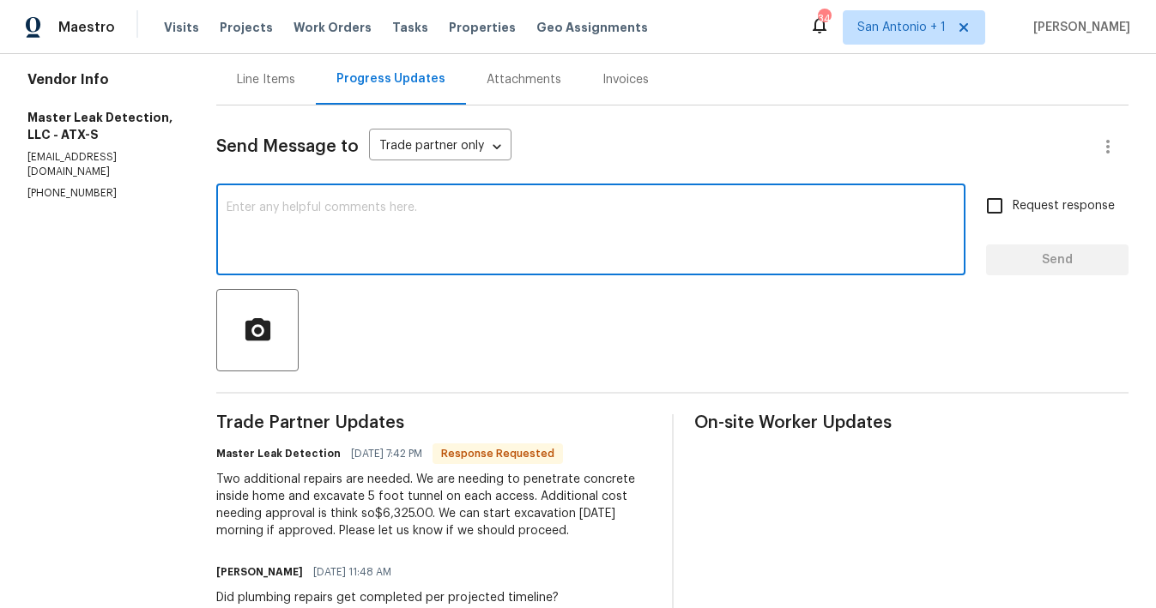
scroll to position [167, 0]
click at [267, 82] on div "Line Items" at bounding box center [266, 80] width 58 height 17
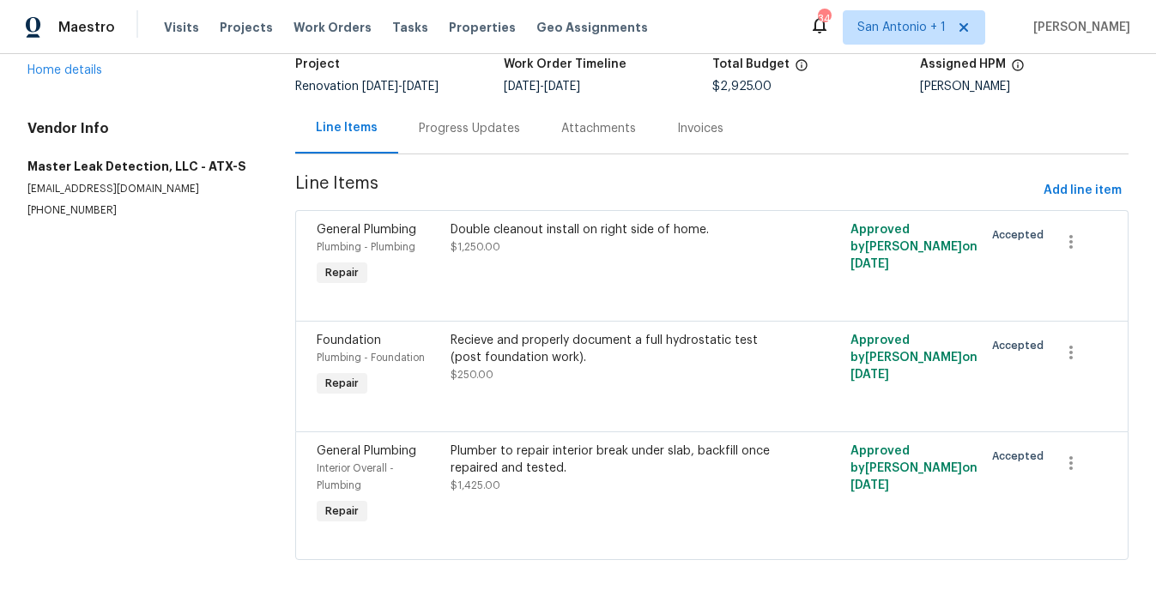
scroll to position [121, 0]
click at [1078, 189] on span "Add line item" at bounding box center [1083, 190] width 78 height 21
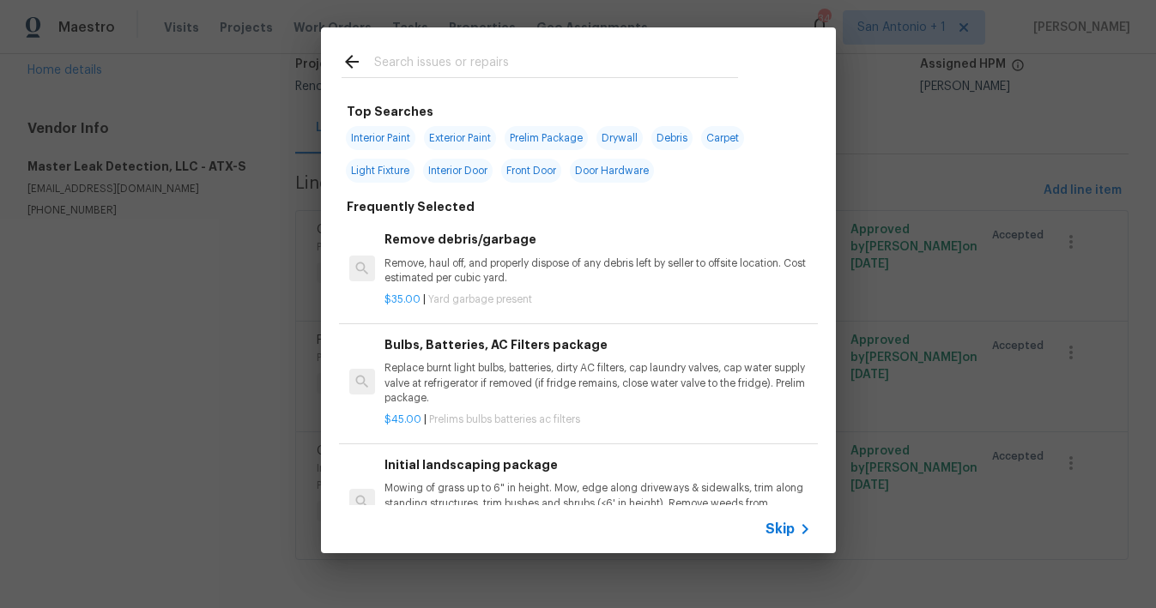
click at [441, 67] on input "text" at bounding box center [556, 64] width 364 height 26
type input "B"
type input "p"
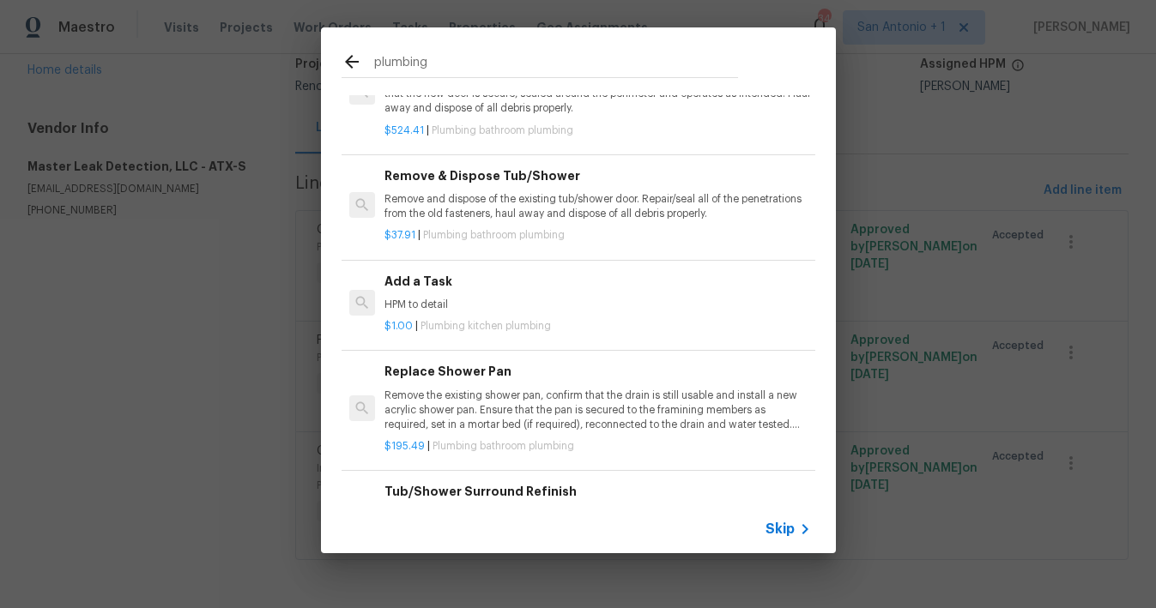
scroll to position [1168, 0]
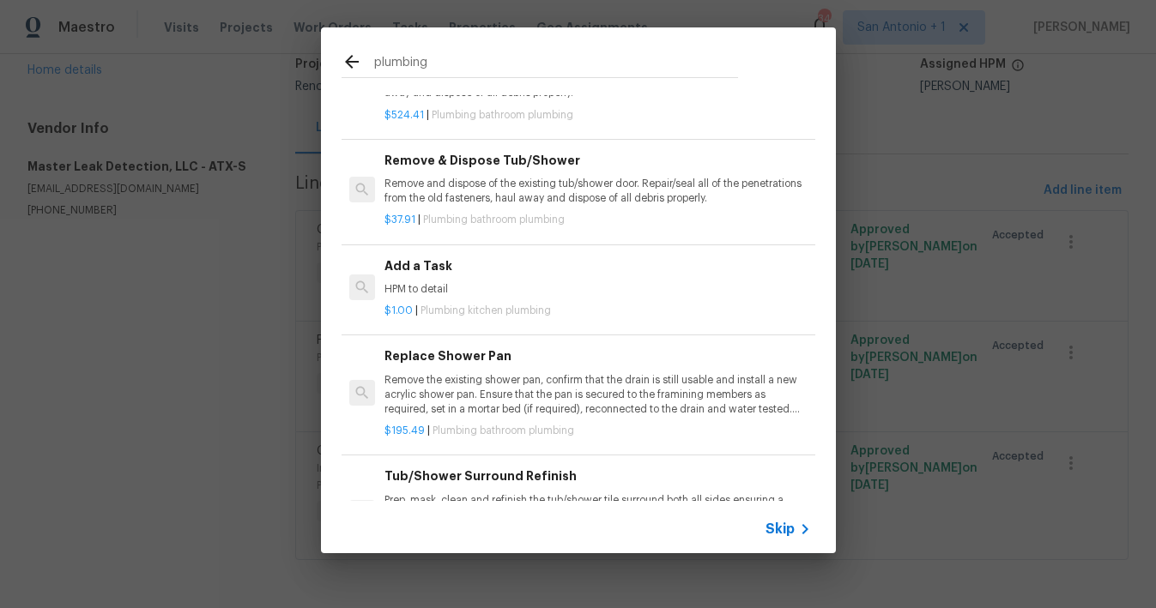
type input "plumbing"
click at [432, 287] on p "HPM to detail" at bounding box center [597, 289] width 426 height 15
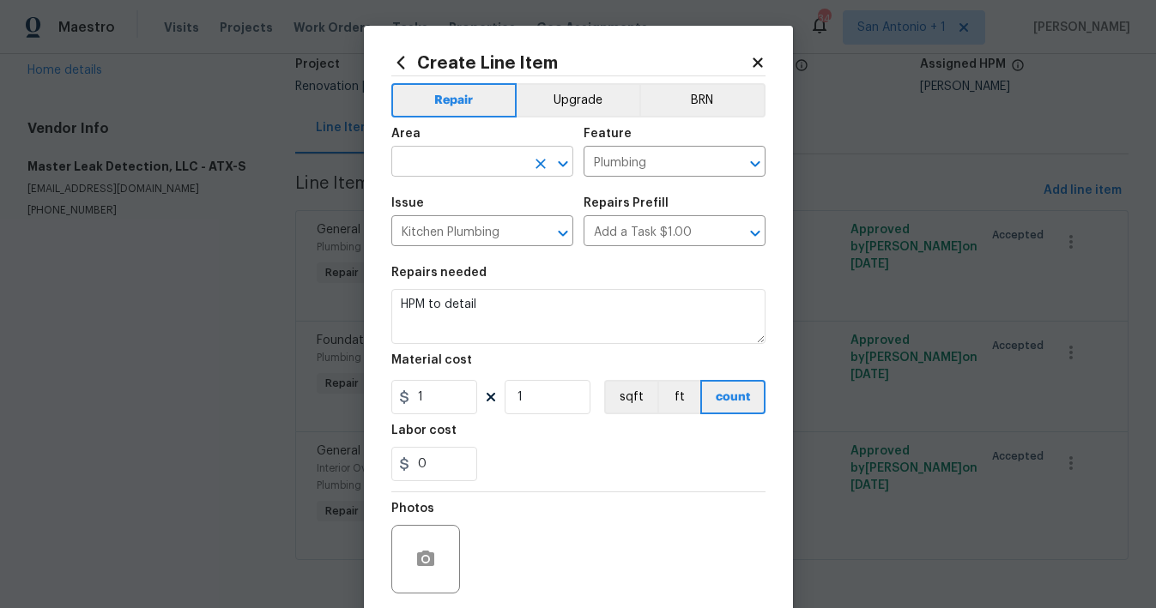
click at [483, 156] on input "text" at bounding box center [458, 163] width 134 height 27
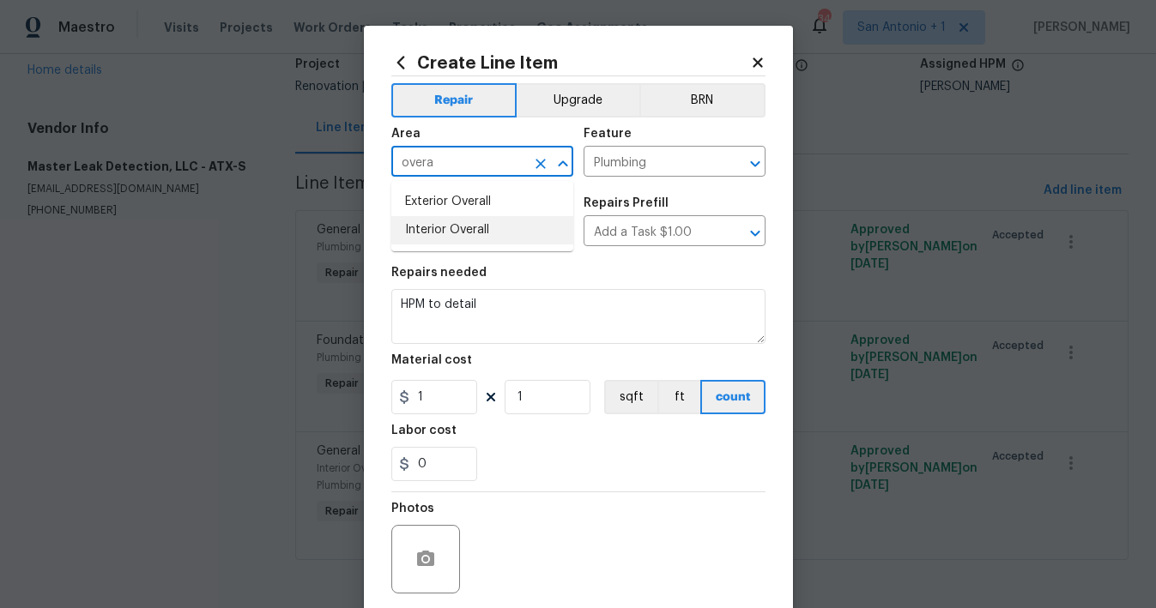
click at [467, 236] on li "Interior Overall" at bounding box center [482, 230] width 182 height 28
type input "Interior Overall"
click at [485, 237] on input "Kitchen Plumbing" at bounding box center [458, 233] width 134 height 27
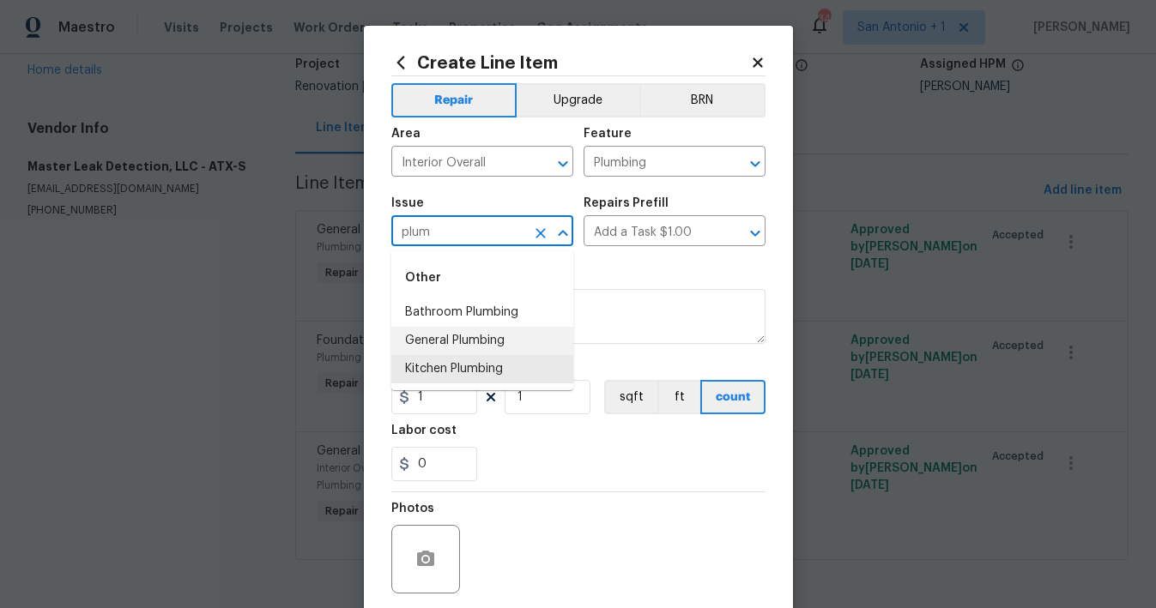
click at [467, 348] on li "General Plumbing" at bounding box center [482, 341] width 182 height 28
type input "General Plumbing"
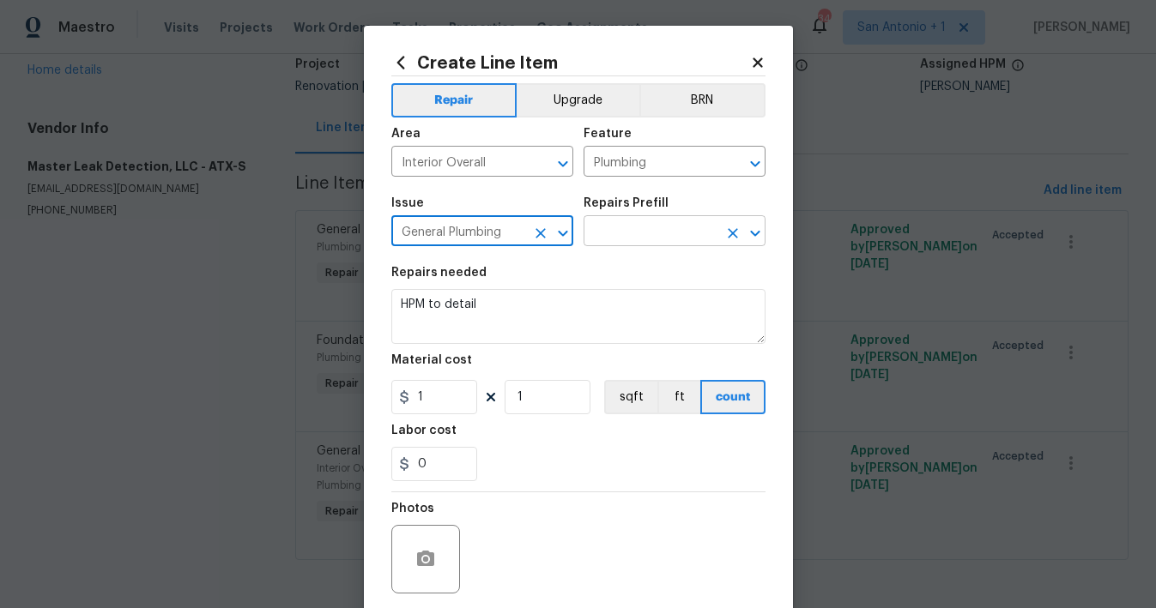
type input "General Plumbing"
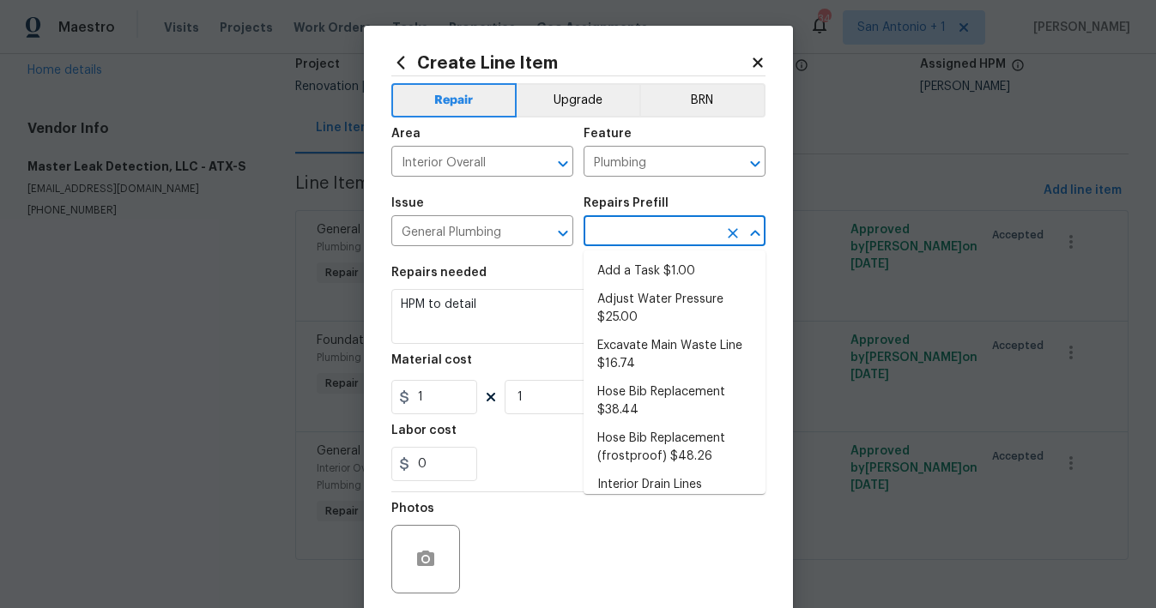
click at [631, 233] on input "text" at bounding box center [651, 233] width 134 height 27
click at [640, 273] on li "Add a Task $1.00" at bounding box center [675, 271] width 182 height 28
type input "Add a Task $1.00"
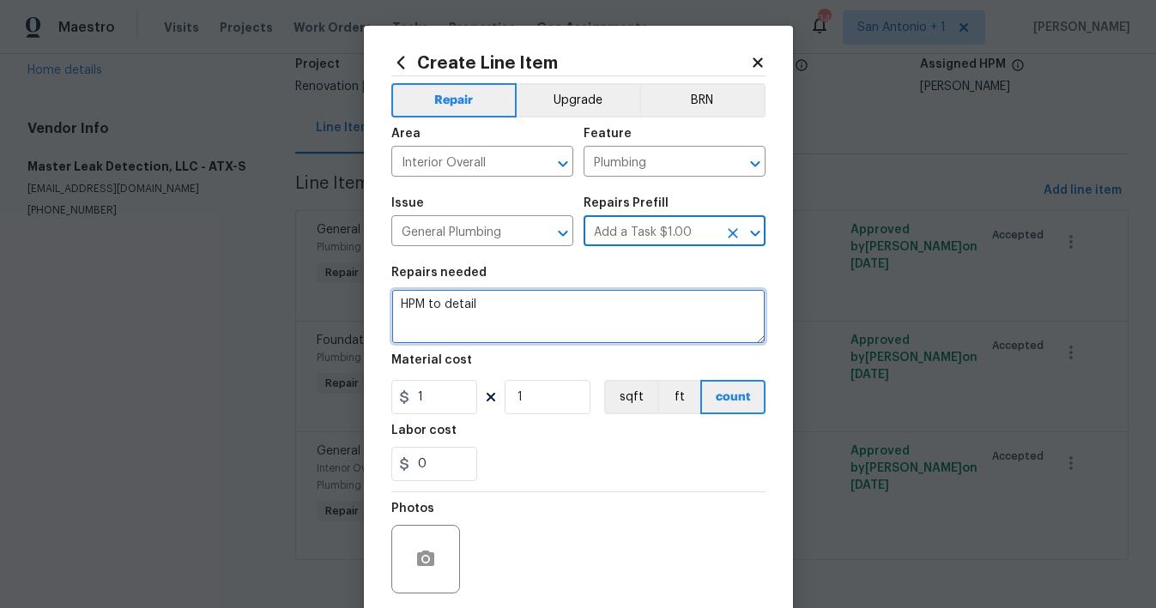
click at [451, 310] on textarea "HPM to detail" at bounding box center [578, 316] width 374 height 55
type textarea "Additional Breakout, 5ft of additional tunneling, Plumbing repair, backfill."
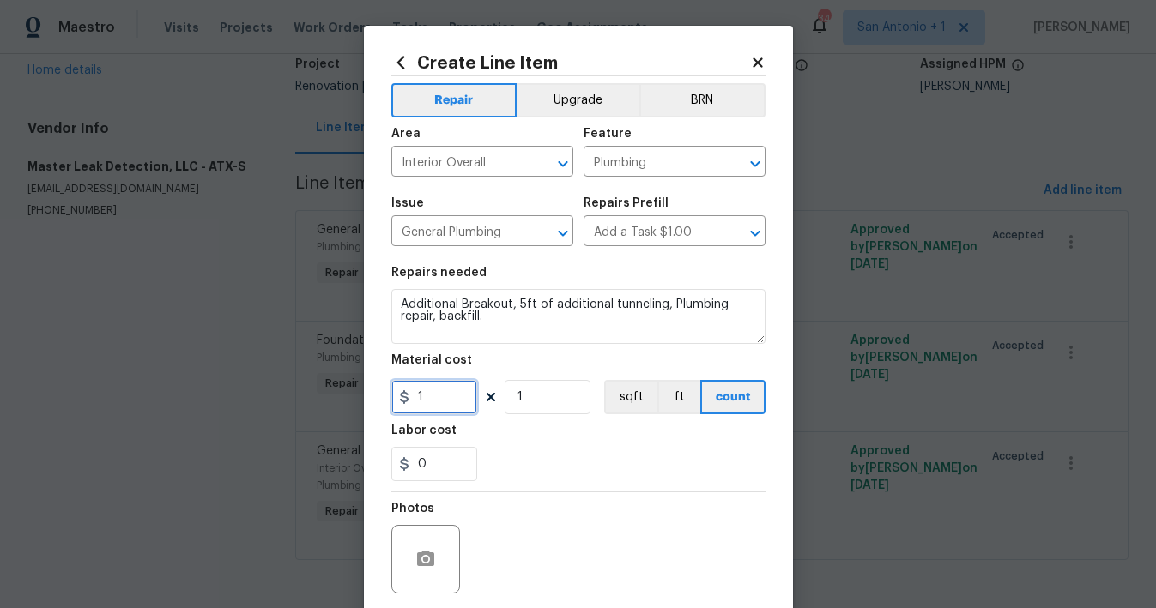
click at [446, 397] on input "1" at bounding box center [434, 397] width 86 height 34
type input "3125"
click at [553, 445] on div "Labor cost" at bounding box center [578, 436] width 374 height 22
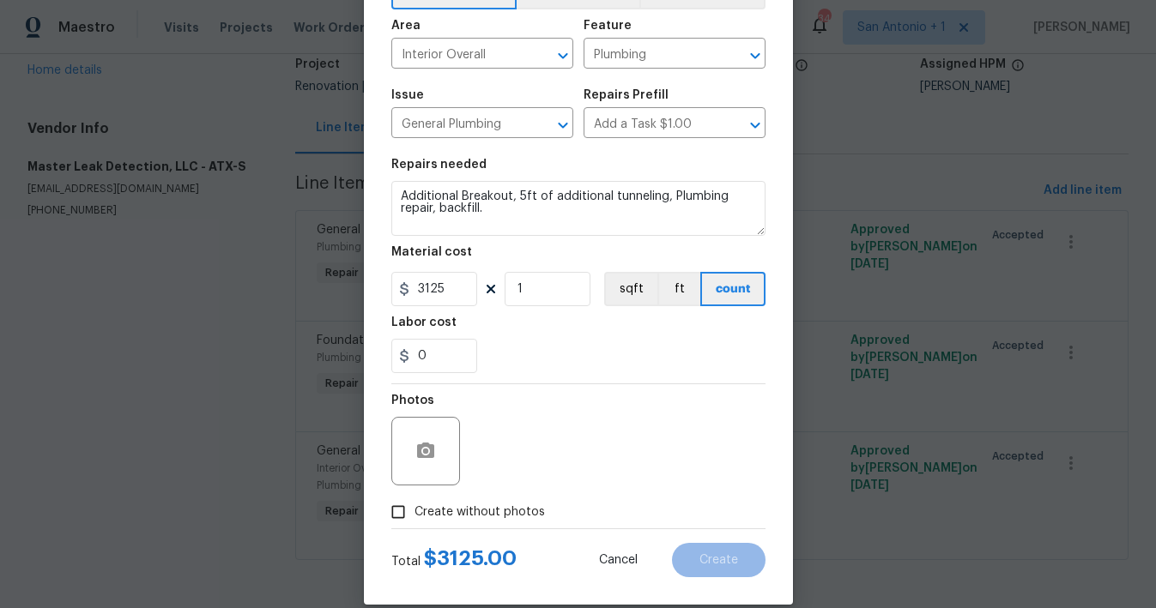
scroll to position [116, 0]
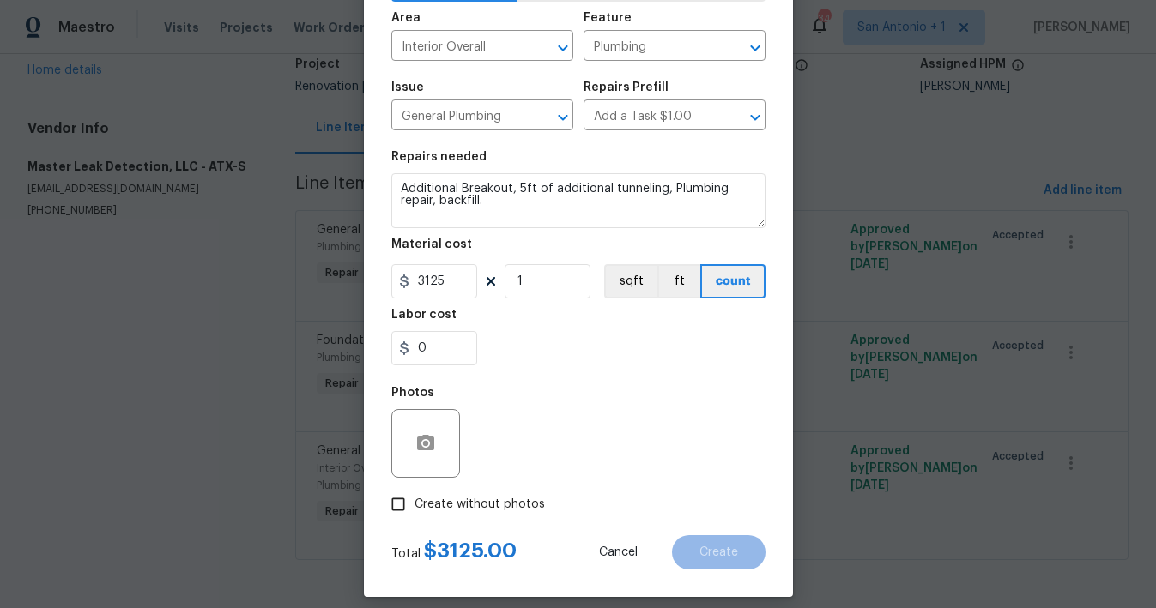
click at [497, 499] on span "Create without photos" at bounding box center [480, 505] width 130 height 18
click at [415, 499] on input "Create without photos" at bounding box center [398, 504] width 33 height 33
checkbox input "true"
click at [543, 277] on input "1" at bounding box center [548, 281] width 86 height 34
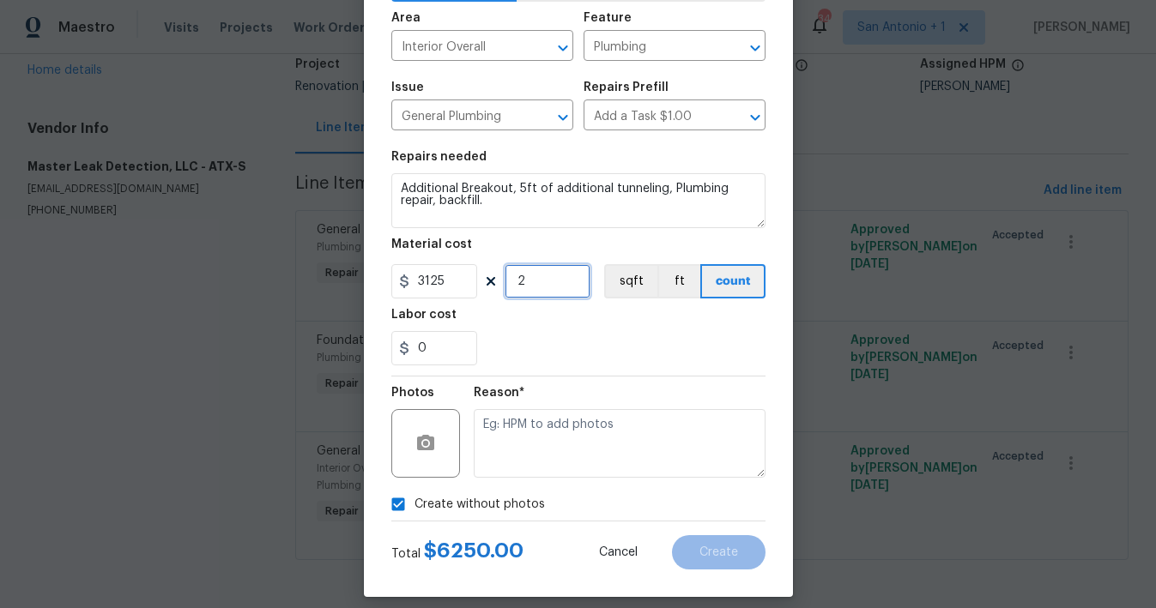
type input "2"
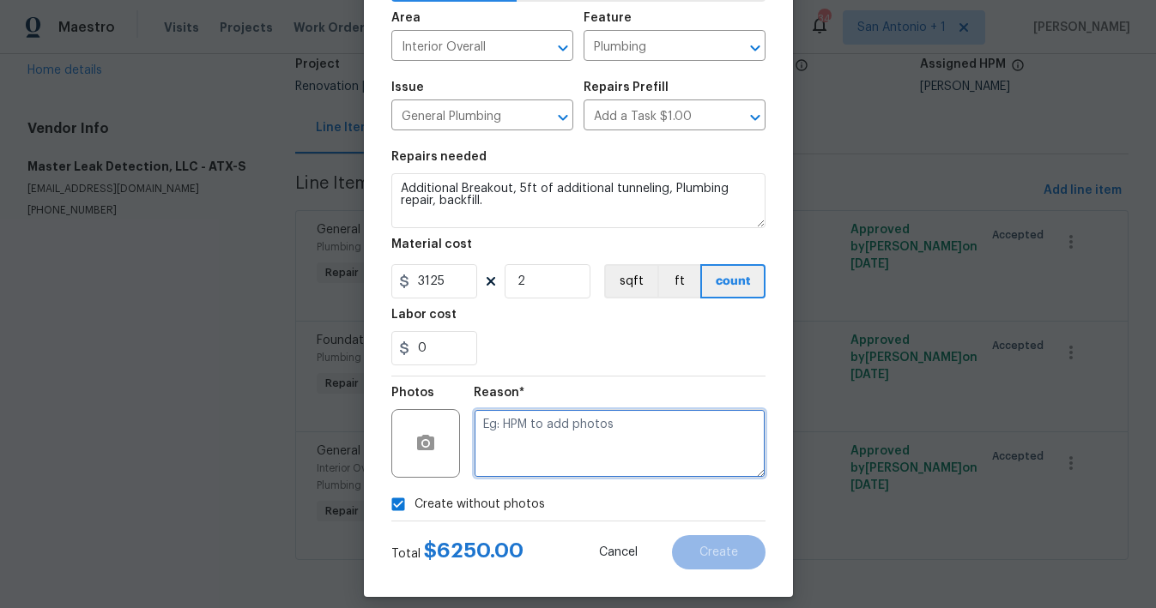
click at [551, 433] on textarea at bounding box center [620, 443] width 292 height 69
type textarea "Additonal plumb ing repairs needed for project."
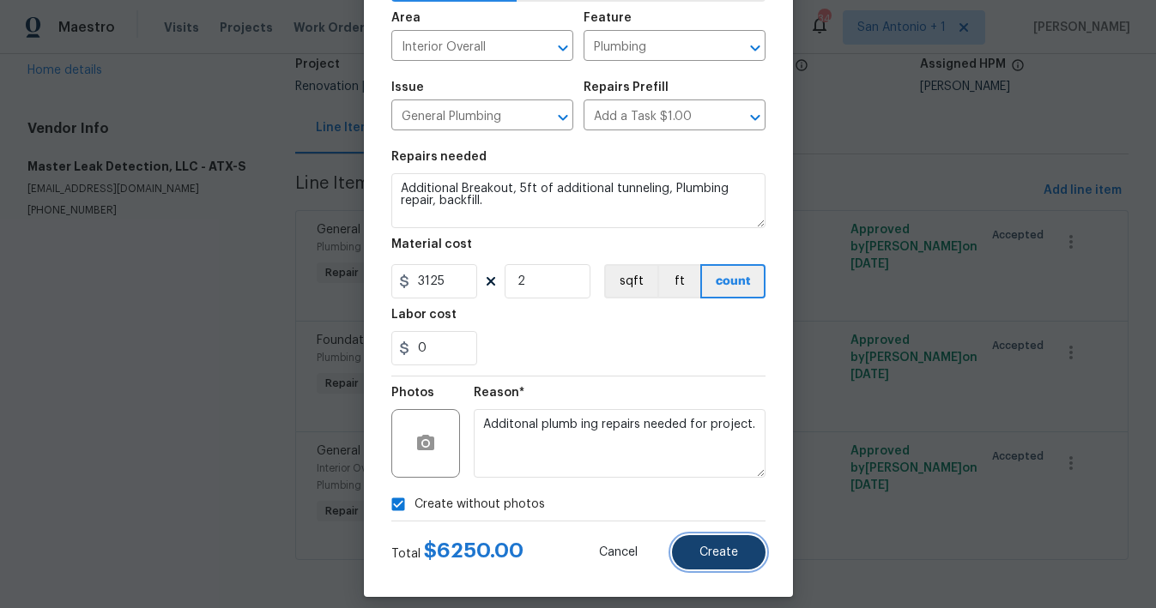
click at [717, 543] on button "Create" at bounding box center [719, 553] width 94 height 34
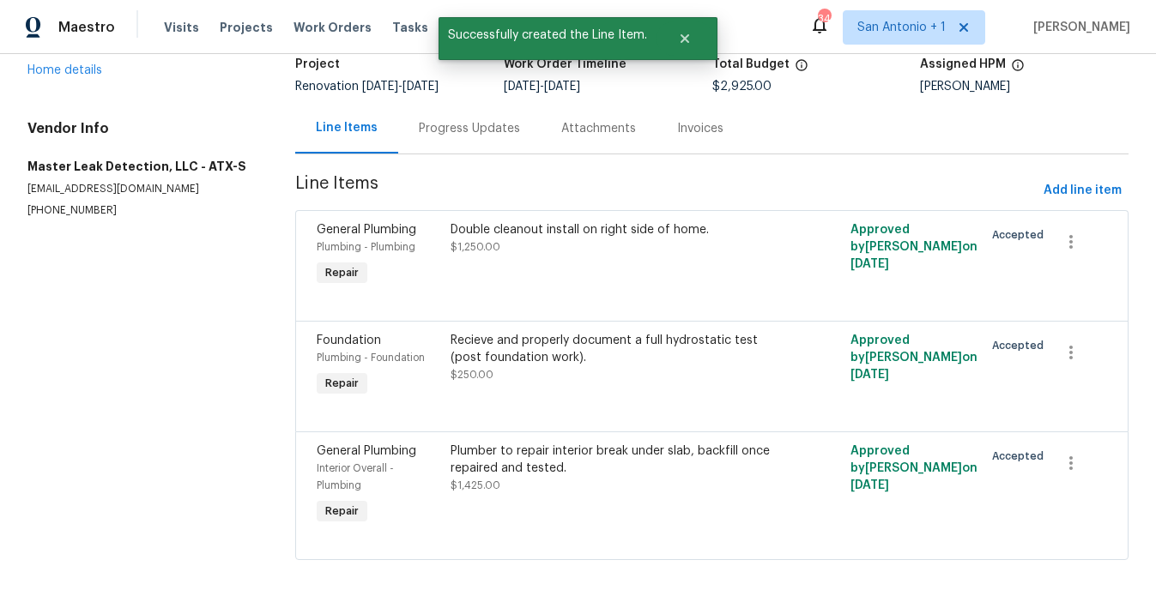
scroll to position [0, 0]
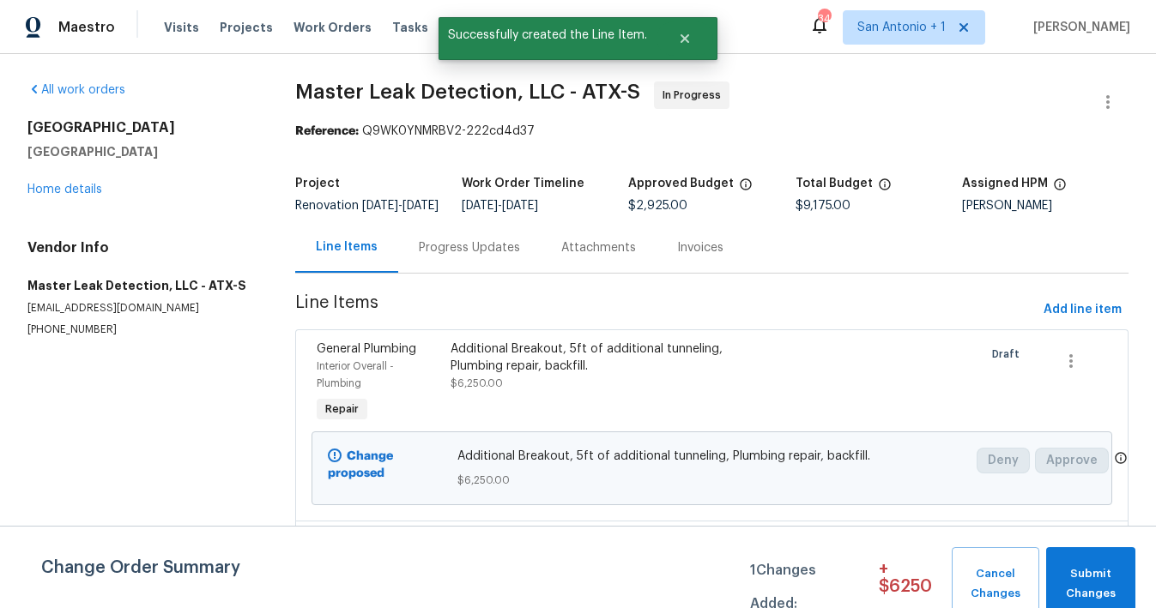
click at [462, 257] on div "Progress Updates" at bounding box center [469, 247] width 101 height 17
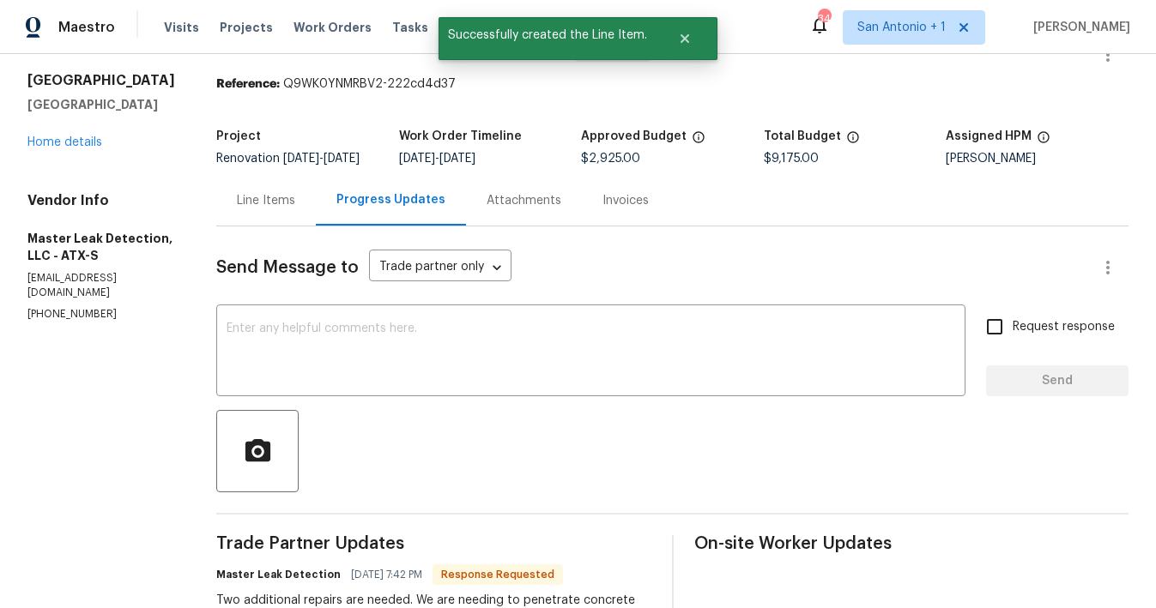
scroll to position [45, 0]
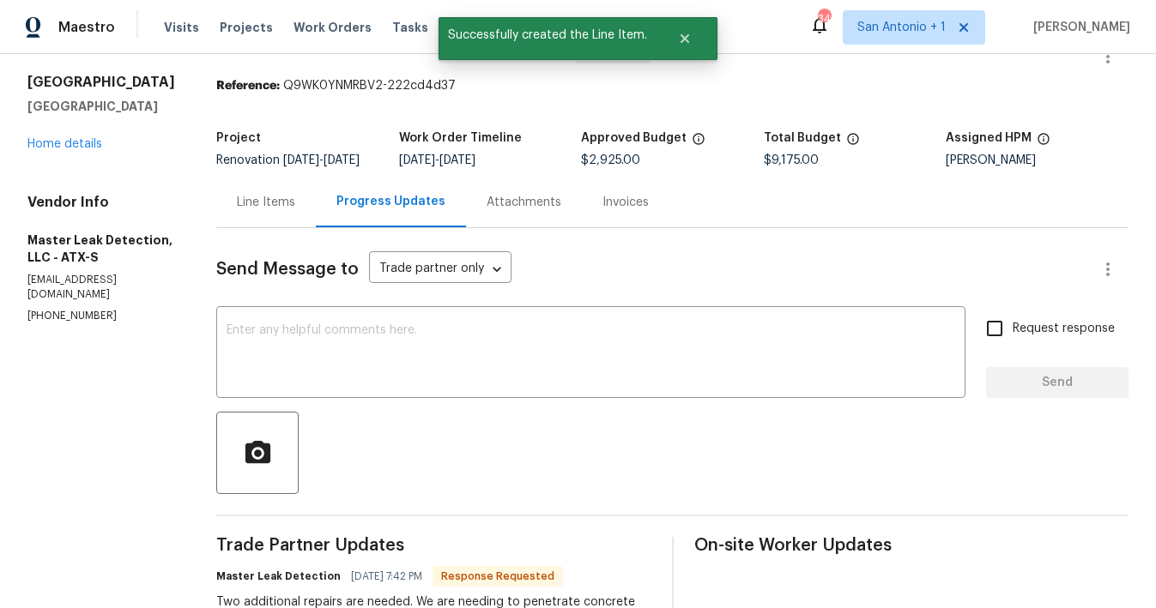
click at [276, 211] on div "Line Items" at bounding box center [266, 202] width 58 height 17
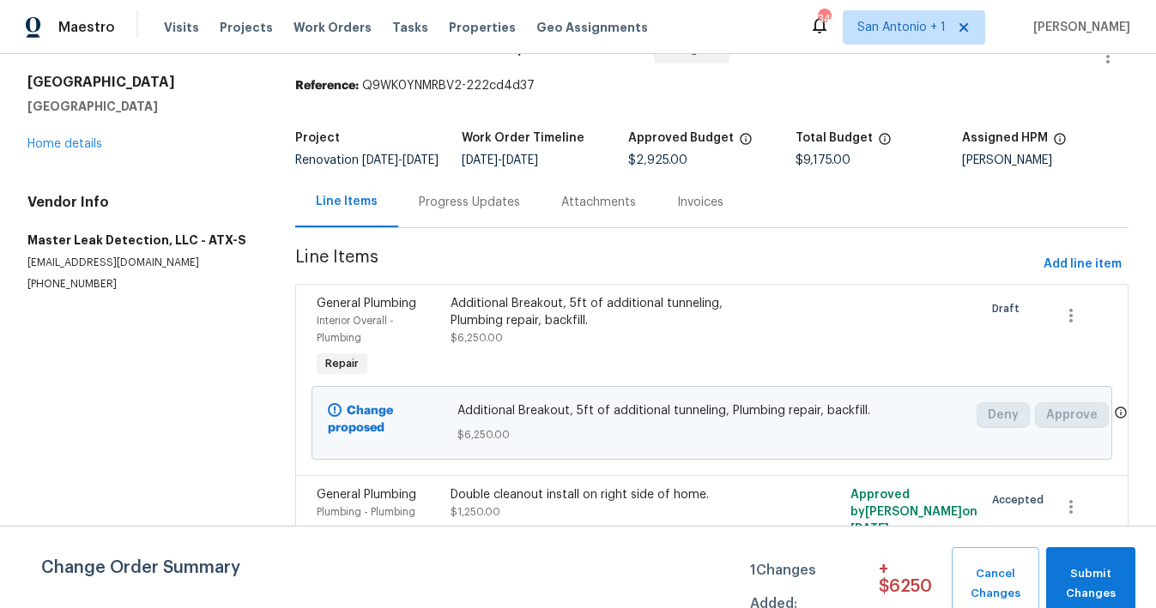
click at [499, 343] on span "$6,250.00" at bounding box center [477, 338] width 52 height 10
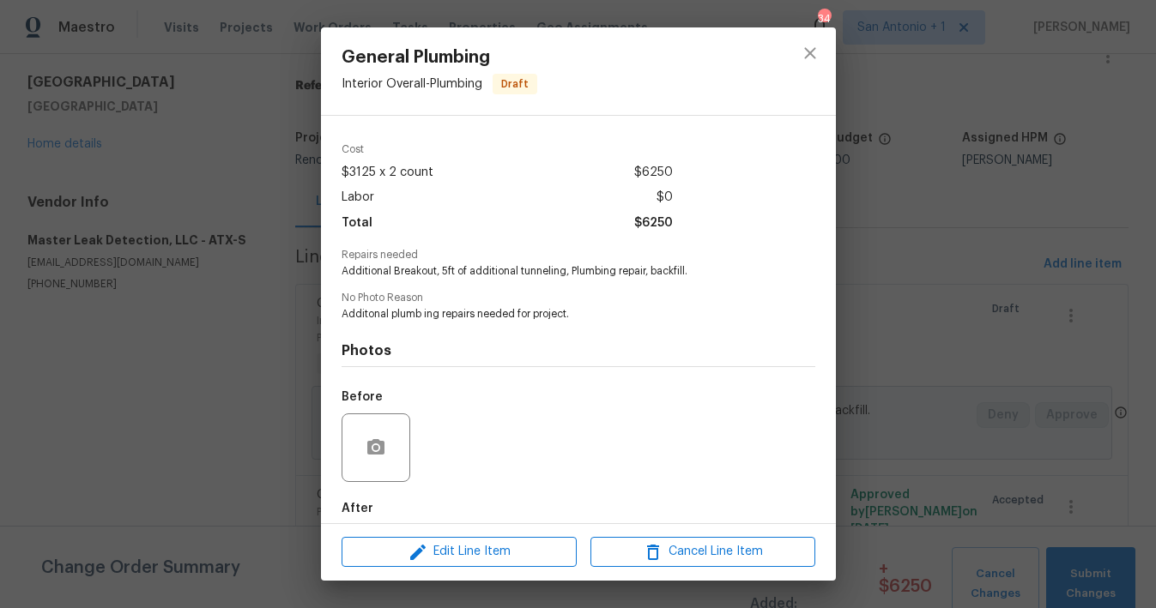
scroll to position [51, 0]
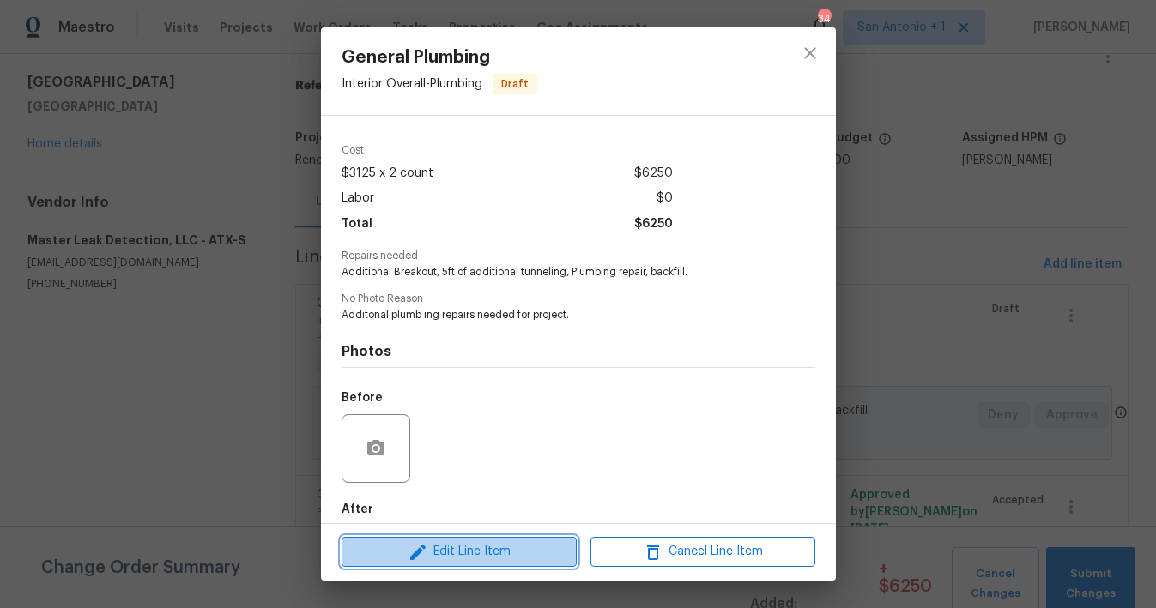
click at [460, 552] on span "Edit Line Item" at bounding box center [459, 552] width 225 height 21
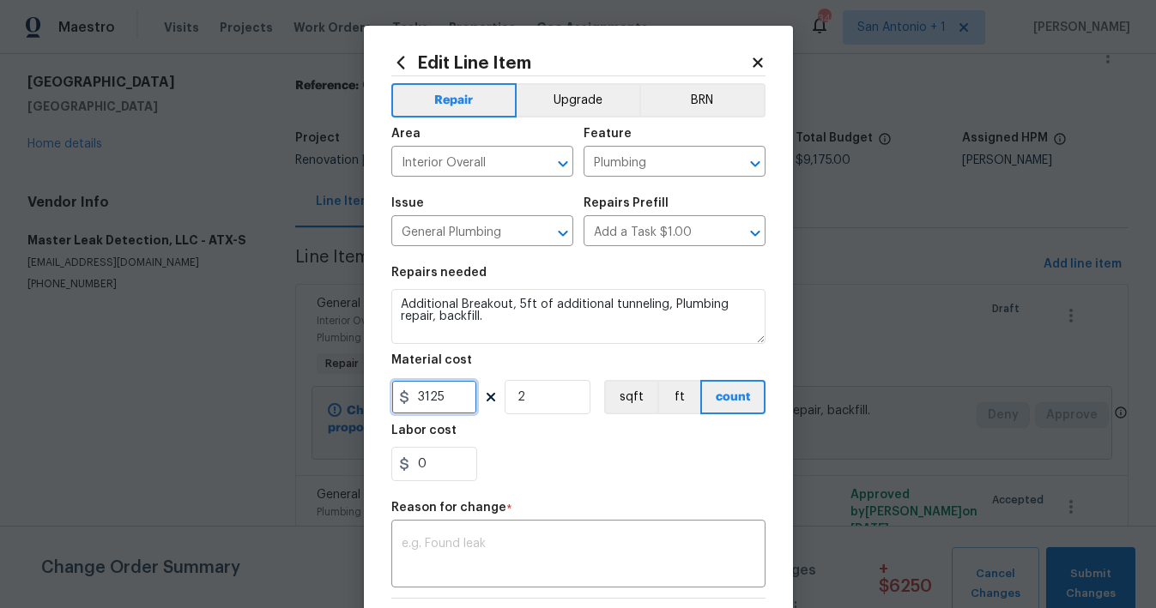
click at [454, 403] on input "3125" at bounding box center [434, 397] width 86 height 34
type input "3162.5"
click at [555, 481] on div "0" at bounding box center [578, 464] width 374 height 34
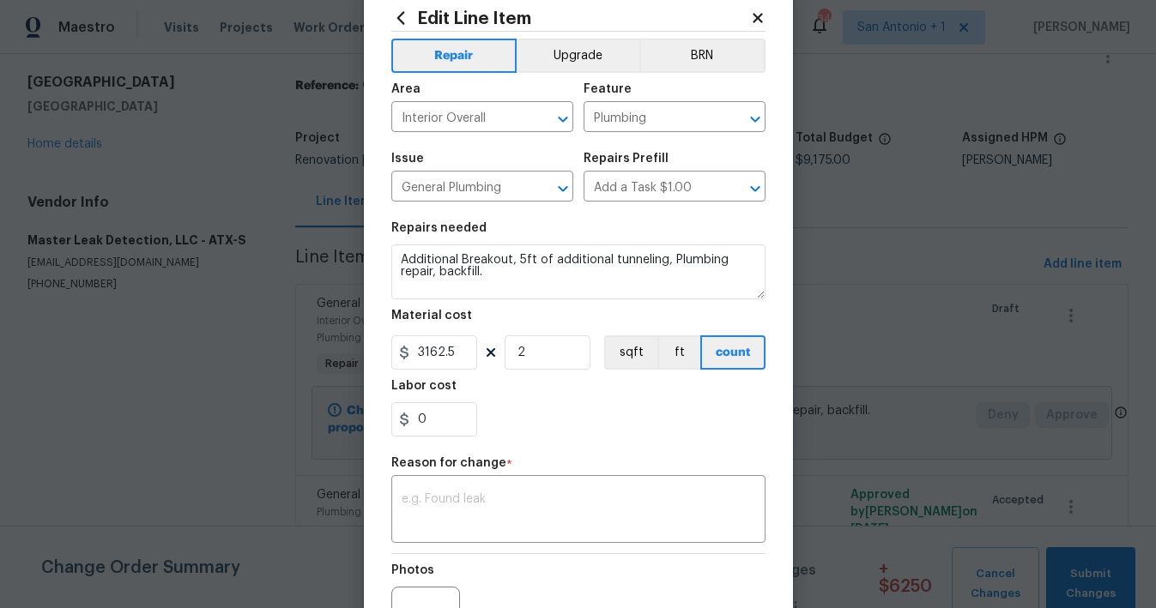
scroll to position [107, 0]
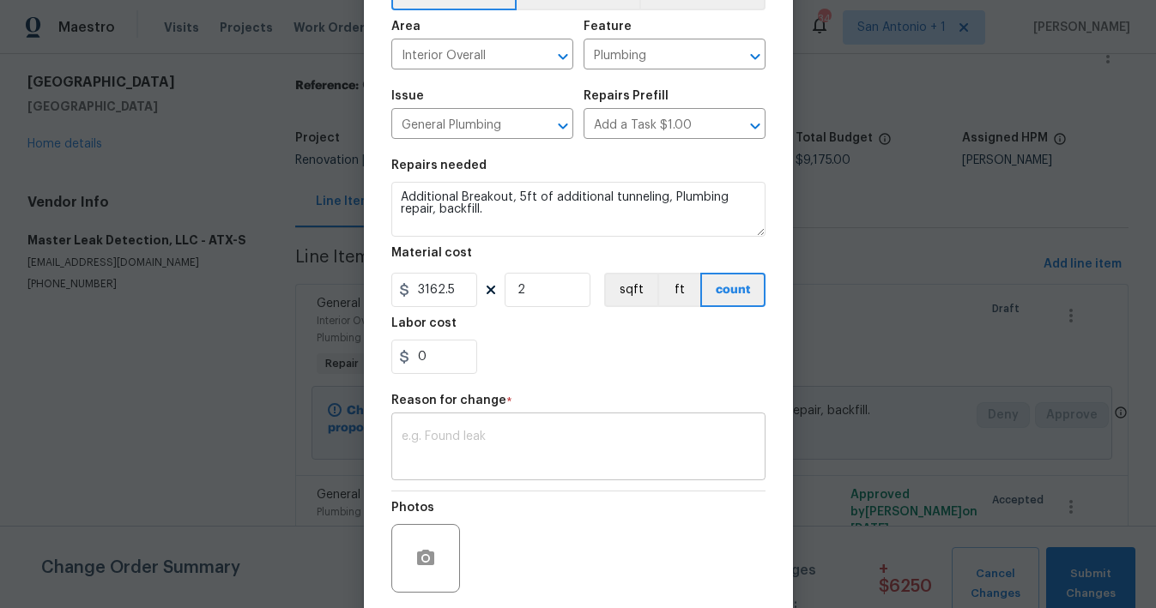
click at [560, 451] on textarea at bounding box center [579, 449] width 354 height 36
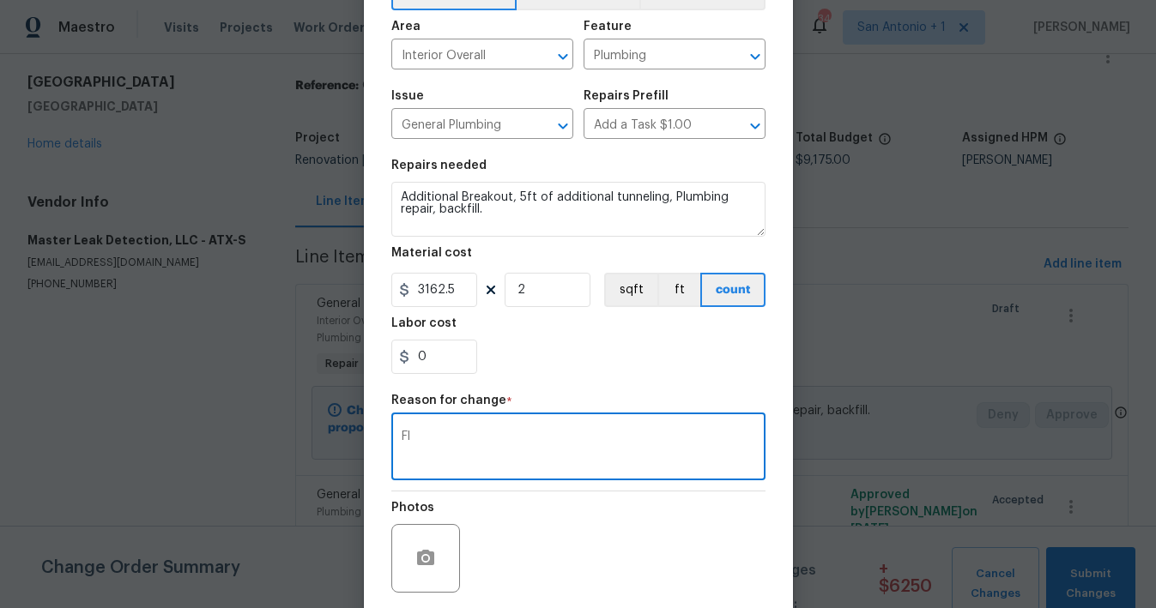
type textarea "F"
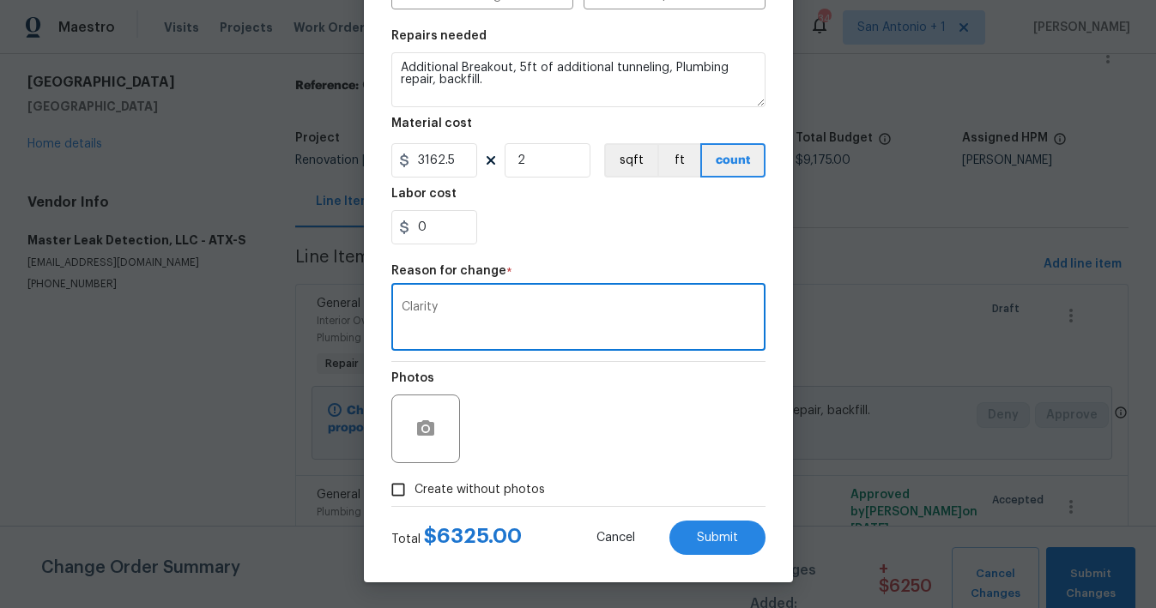
type textarea "Clarity"
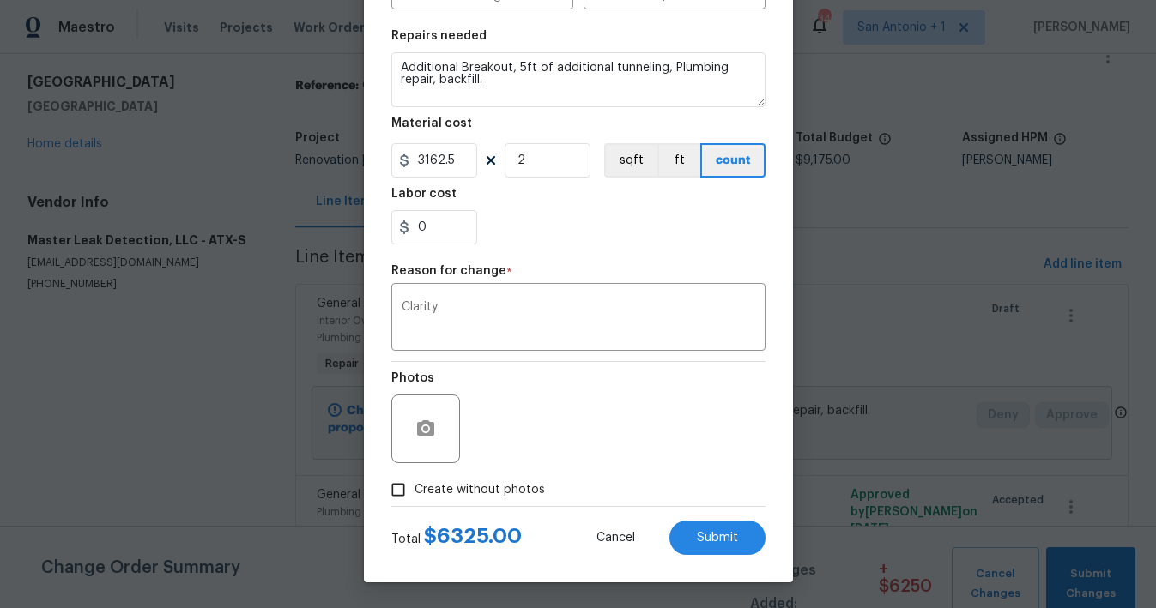
click at [638, 509] on div "Total $ 6325.00 Cancel Submit" at bounding box center [578, 531] width 374 height 48
click at [707, 528] on button "Submit" at bounding box center [717, 538] width 96 height 34
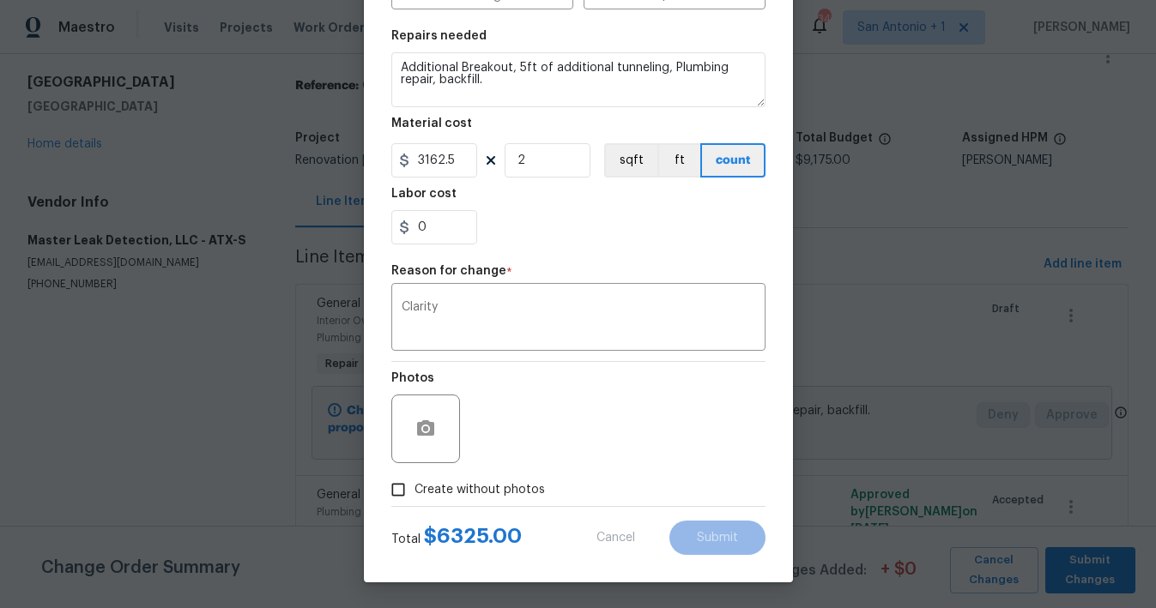
type input "3125"
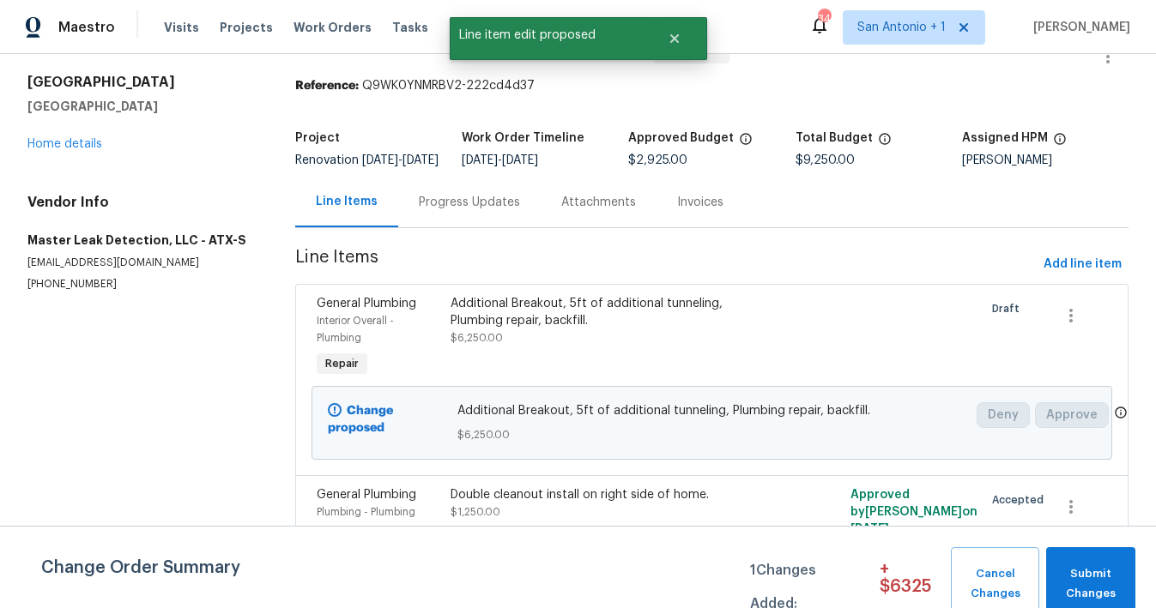
scroll to position [0, 0]
click at [1092, 576] on span "Submit Changes" at bounding box center [1091, 584] width 72 height 39
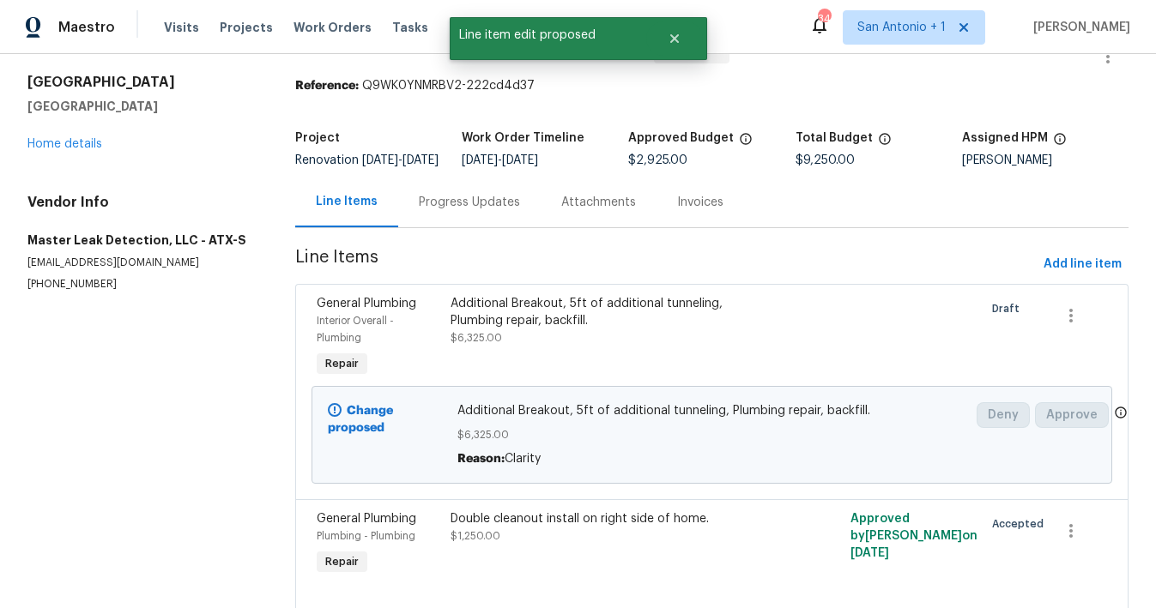
click at [469, 211] on div "Progress Updates" at bounding box center [469, 202] width 101 height 17
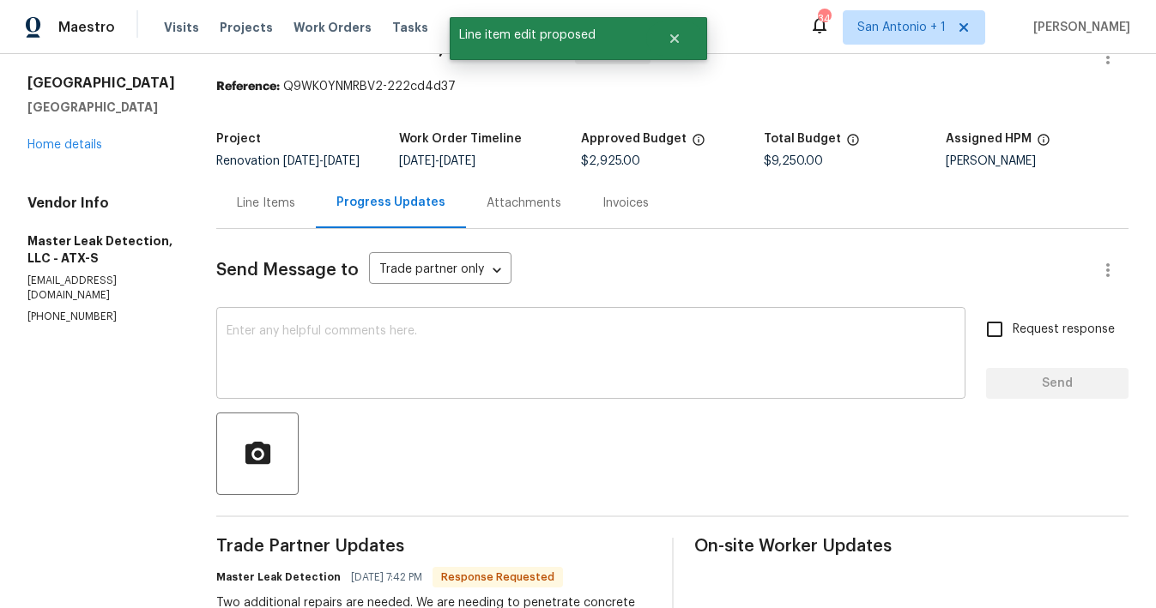
scroll to position [45, 0]
click at [479, 332] on div "x ​" at bounding box center [590, 355] width 749 height 88
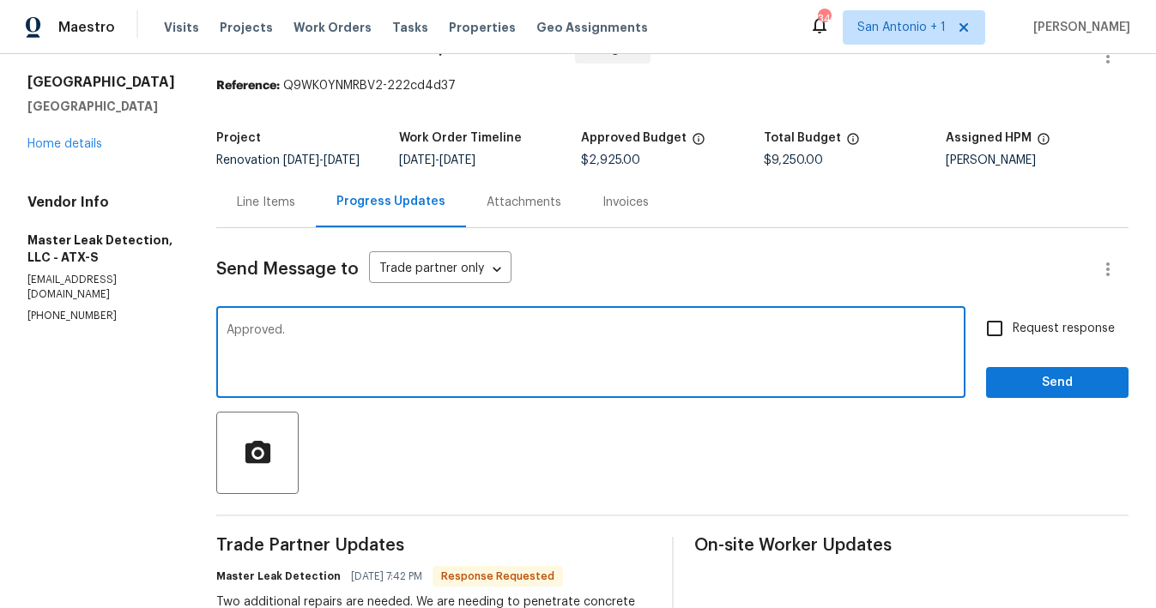
type textarea "Approved."
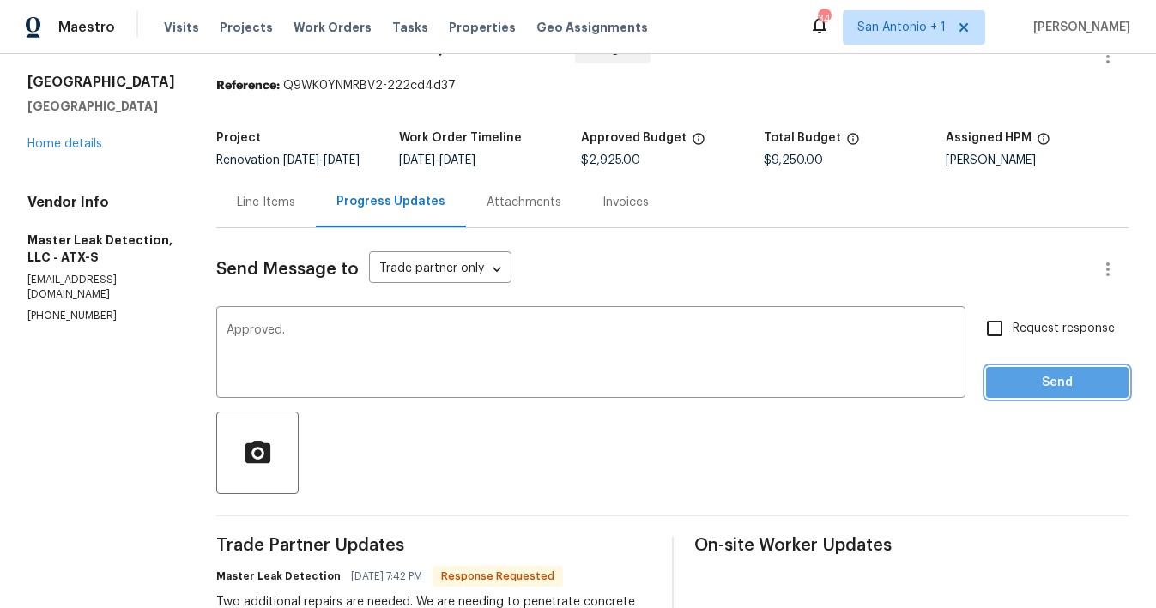
click at [1051, 394] on span "Send" at bounding box center [1057, 382] width 115 height 21
